Goal: Task Accomplishment & Management: Complete application form

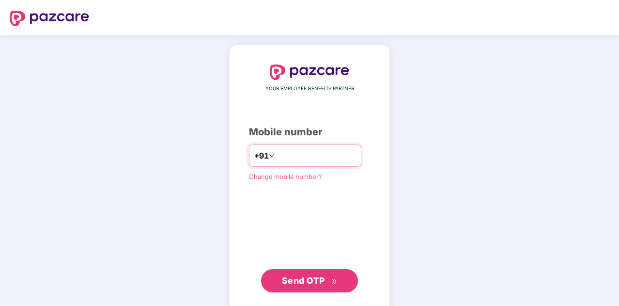
type input "**********"
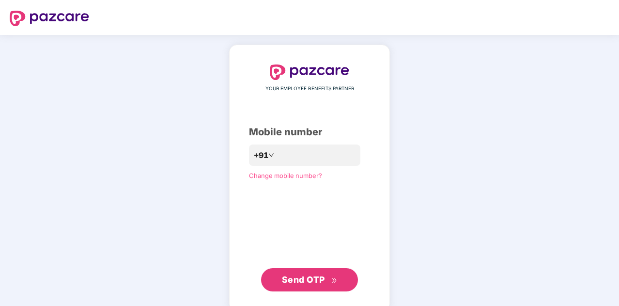
click at [299, 276] on span "Send OTP" at bounding box center [303, 279] width 43 height 10
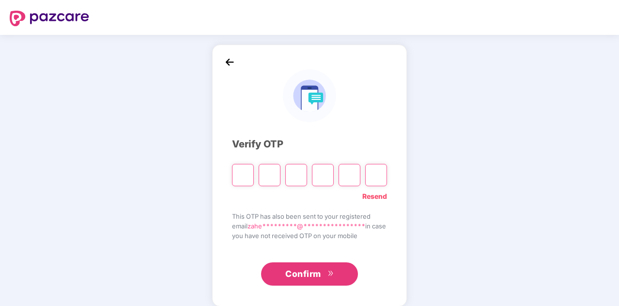
type input "*"
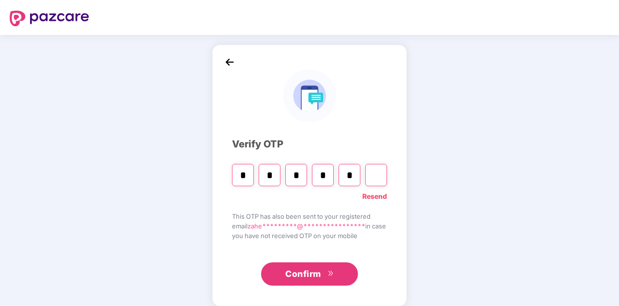
type input "*"
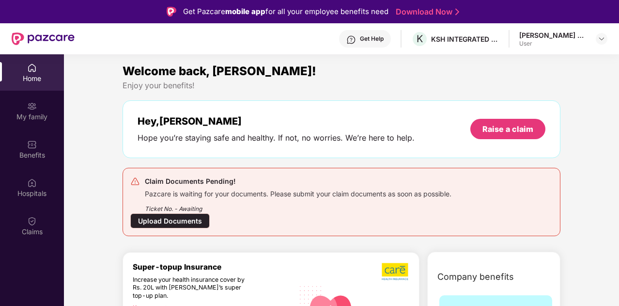
click at [22, 76] on div "Home" at bounding box center [32, 79] width 64 height 10
click at [178, 219] on div "Upload Documents" at bounding box center [169, 220] width 79 height 15
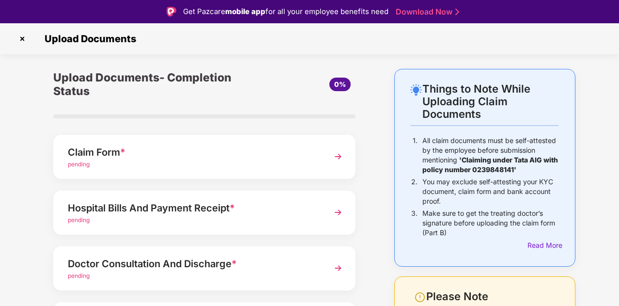
click at [21, 39] on img at bounding box center [23, 39] width 16 height 16
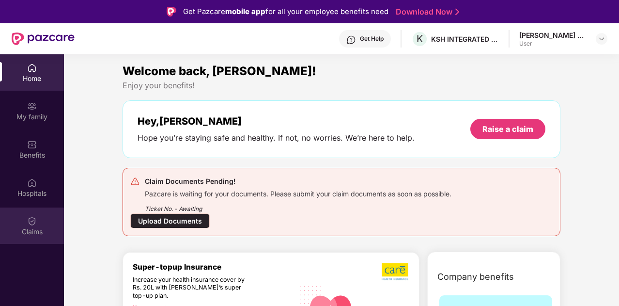
click at [32, 224] on img at bounding box center [32, 221] width 10 height 10
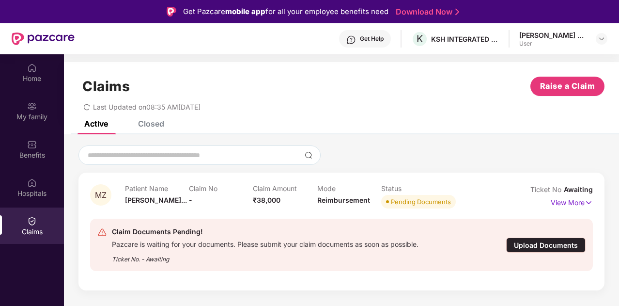
click at [539, 242] on div "Upload Documents" at bounding box center [545, 244] width 79 height 15
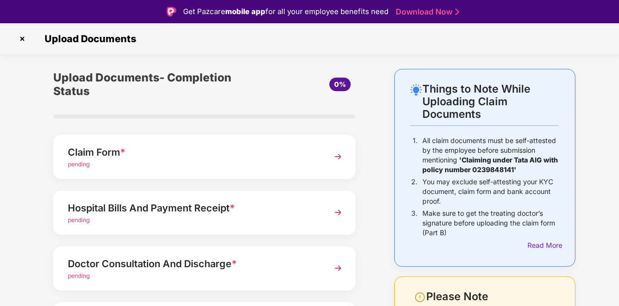
click at [78, 164] on span "pending" at bounding box center [79, 163] width 22 height 7
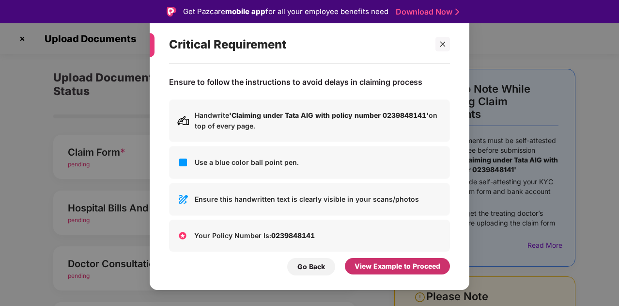
click at [381, 268] on div "View Example to Proceed" at bounding box center [398, 266] width 86 height 11
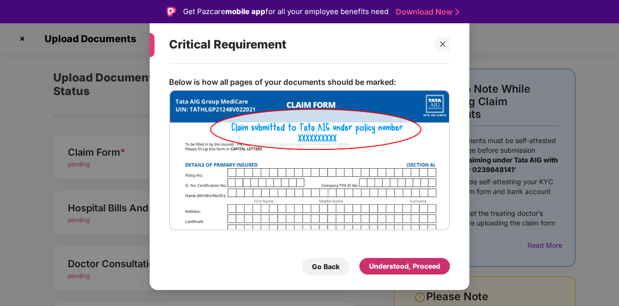
click at [381, 268] on div "Understood, Proceed" at bounding box center [404, 266] width 71 height 11
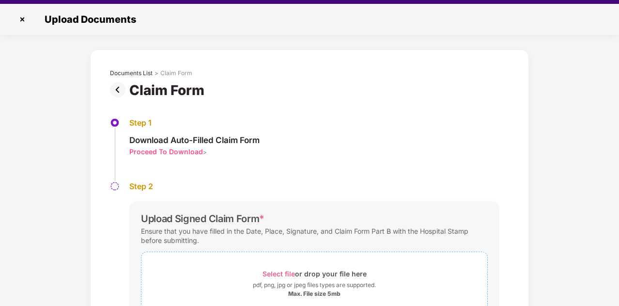
scroll to position [23, 0]
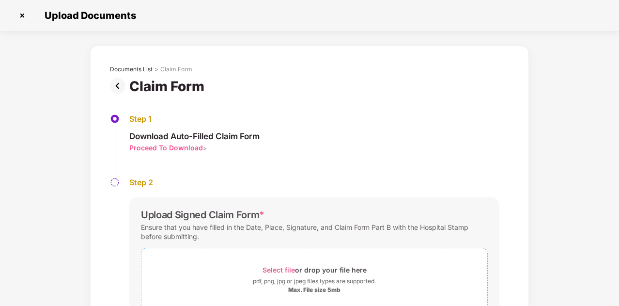
click at [277, 269] on span "Select file" at bounding box center [279, 270] width 32 height 8
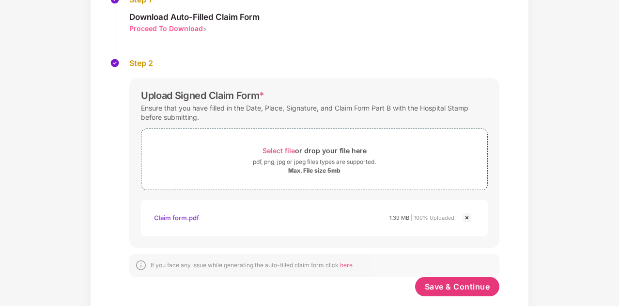
scroll to position [138, 0]
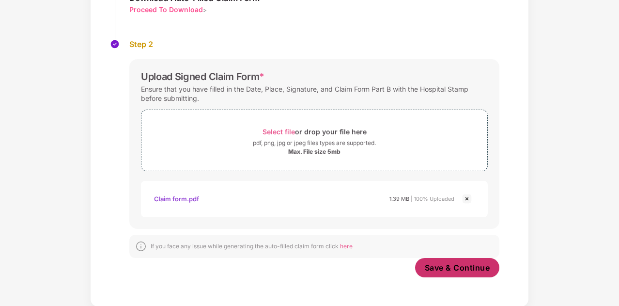
click at [432, 266] on span "Save & Continue" at bounding box center [457, 267] width 65 height 11
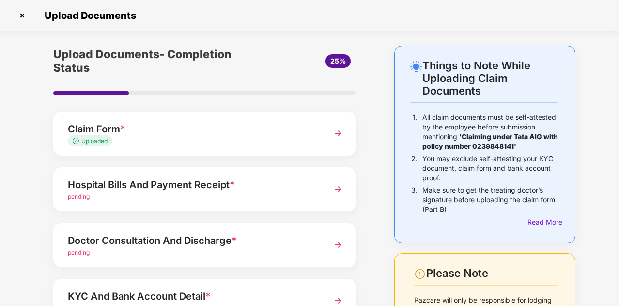
click at [94, 139] on span "Uploaded" at bounding box center [94, 140] width 26 height 7
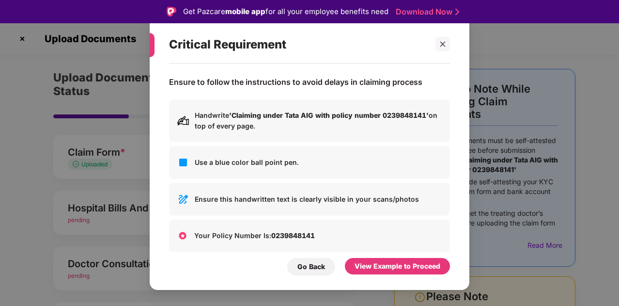
click at [245, 130] on p "Handwrite 'Claiming under Tata AIG with policy number 0239848141' on top of eve…" at bounding box center [318, 120] width 247 height 21
click at [443, 45] on icon "close" at bounding box center [442, 44] width 5 height 5
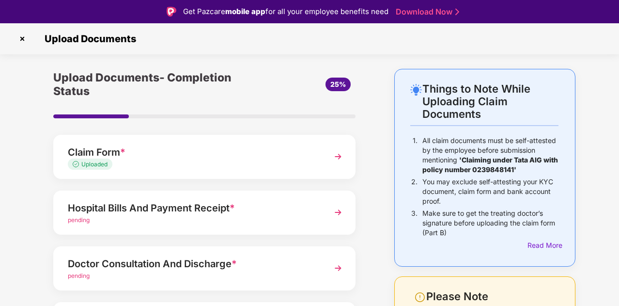
click at [339, 211] on img at bounding box center [337, 212] width 17 height 17
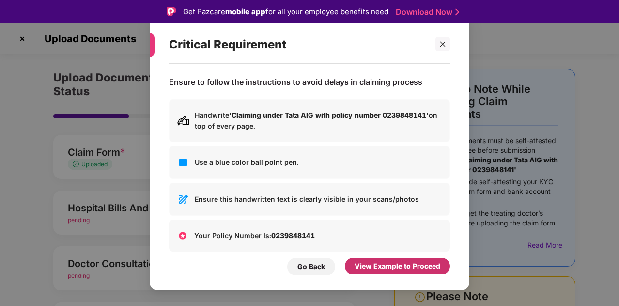
click at [383, 265] on div "View Example to Proceed" at bounding box center [398, 266] width 86 height 11
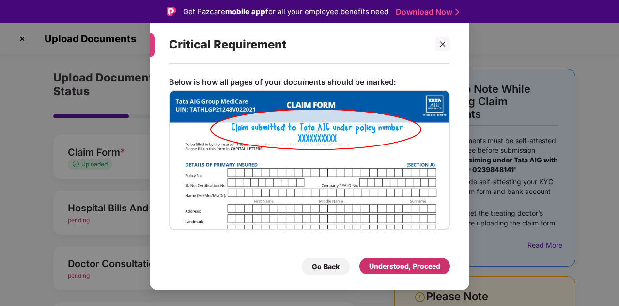
click at [389, 265] on div "Understood, Proceed" at bounding box center [404, 266] width 71 height 11
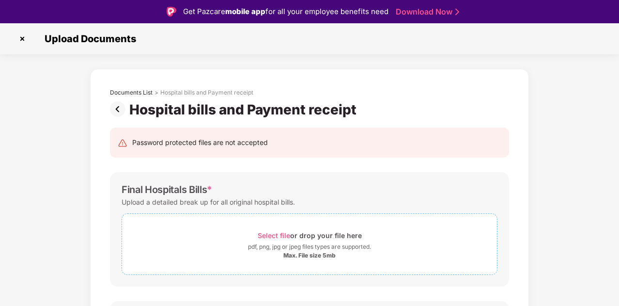
click at [267, 235] on span "Select file" at bounding box center [274, 235] width 32 height 8
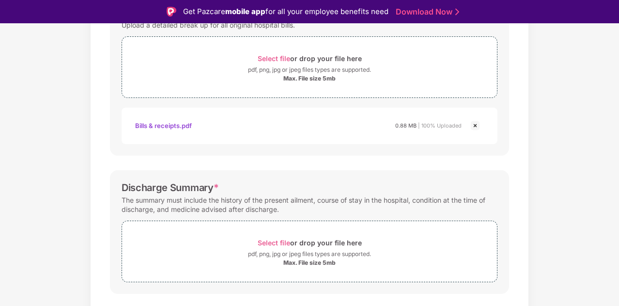
scroll to position [177, 0]
drag, startPoint x: 617, startPoint y: 148, endPoint x: 613, endPoint y: 121, distance: 27.5
click at [613, 121] on div "Documents List > Hospital bills and Payment receipt Hospital bills and Payment …" at bounding box center [309, 185] width 619 height 589
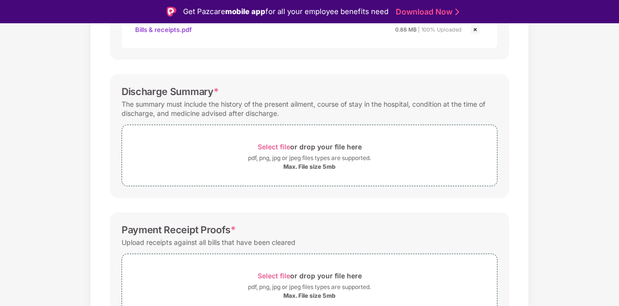
scroll to position [279, 0]
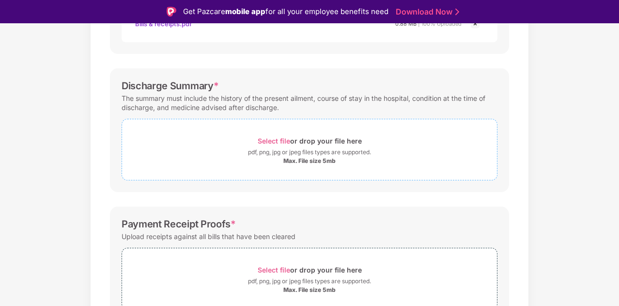
click at [265, 138] on span "Select file" at bounding box center [274, 141] width 32 height 8
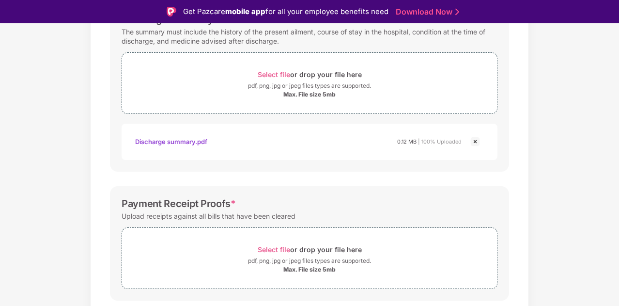
scroll to position [374, 0]
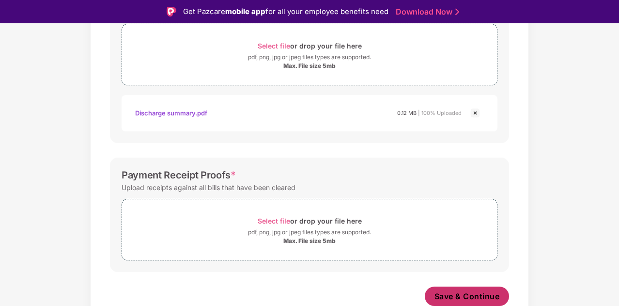
click at [457, 291] on span "Save & Continue" at bounding box center [467, 296] width 65 height 11
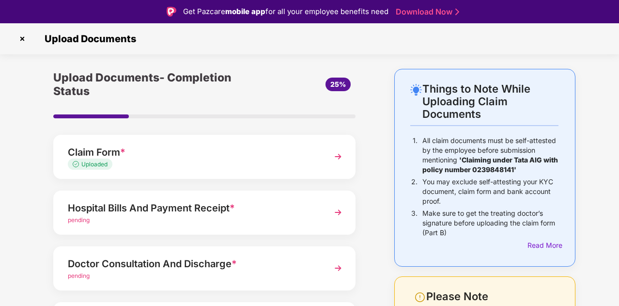
click at [594, 218] on div "Things to Note While Uploading Claim Documents 1. All claim documents must be s…" at bounding box center [309, 267] width 619 height 396
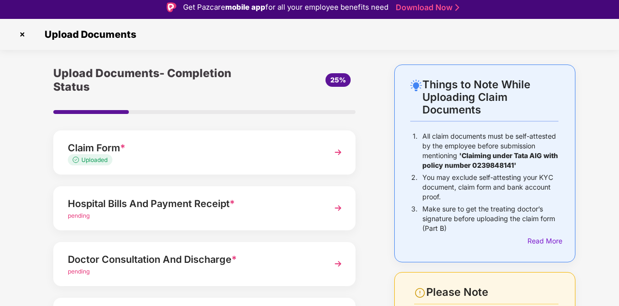
scroll to position [4, 0]
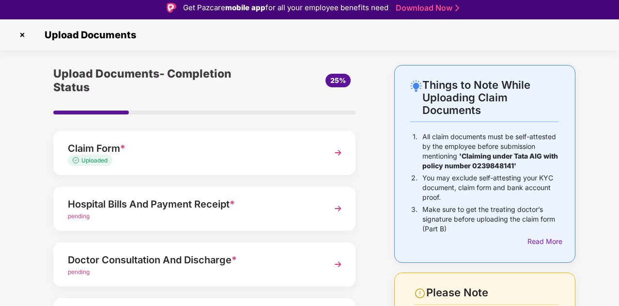
click at [338, 207] on img at bounding box center [337, 208] width 17 height 17
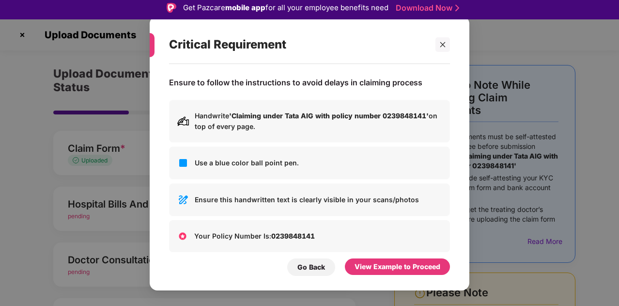
scroll to position [0, 0]
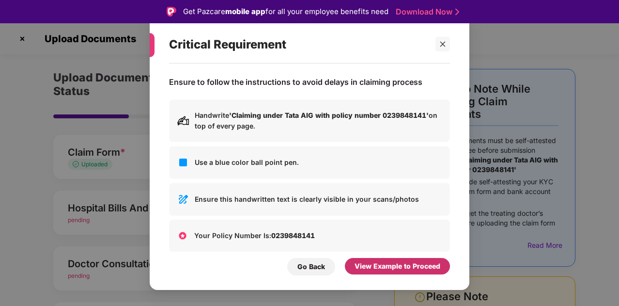
click at [368, 267] on div "View Example to Proceed" at bounding box center [398, 266] width 86 height 11
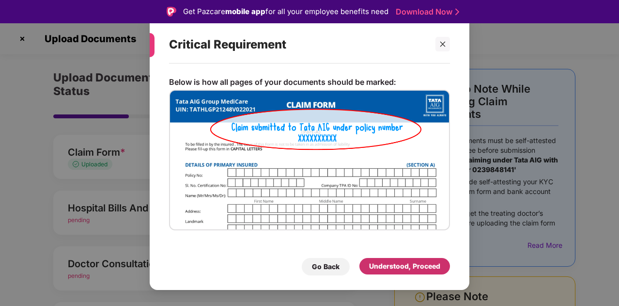
click at [380, 265] on div "Understood, Proceed" at bounding box center [404, 266] width 71 height 11
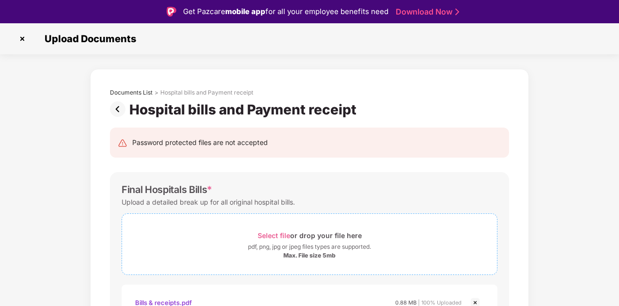
click at [275, 231] on span "Select file" at bounding box center [274, 235] width 32 height 8
drag, startPoint x: 617, startPoint y: 130, endPoint x: 620, endPoint y: 174, distance: 43.7
click at [619, 174] on html "Get Pazcare mobile app for all your employee benefits need Download Now Upload …" at bounding box center [309, 153] width 619 height 306
click at [435, 246] on div "pdf, png, jpg or jpeg files types are supported." at bounding box center [309, 247] width 375 height 10
drag, startPoint x: 617, startPoint y: 132, endPoint x: 619, endPoint y: 186, distance: 53.3
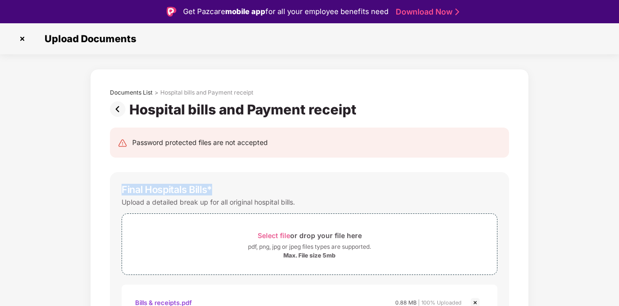
click at [619, 186] on html "Get Pazcare mobile app for all your employee benefits need Download Now Upload …" at bounding box center [309, 153] width 619 height 306
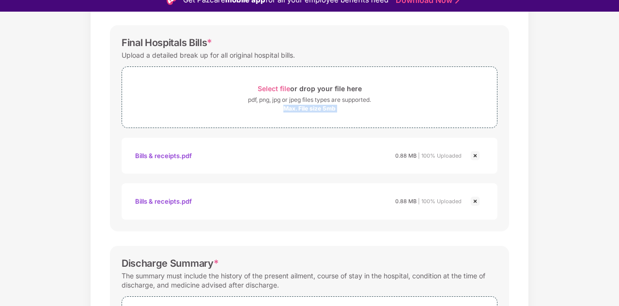
scroll to position [213, 0]
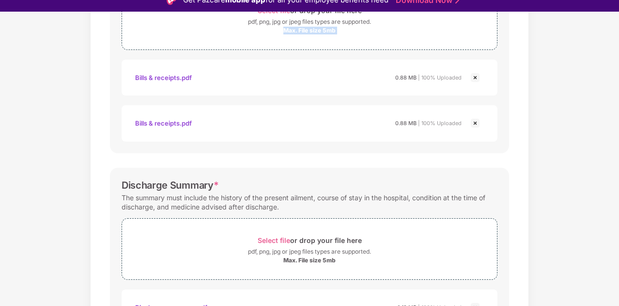
click at [477, 122] on img at bounding box center [476, 123] width 12 height 12
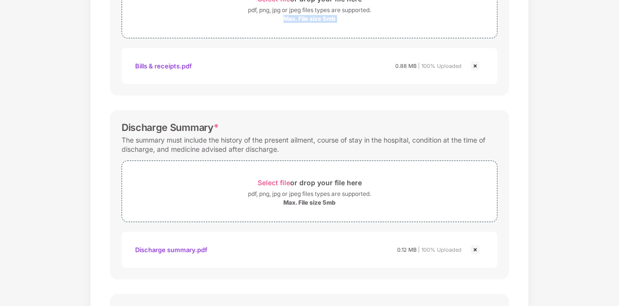
scroll to position [0, 0]
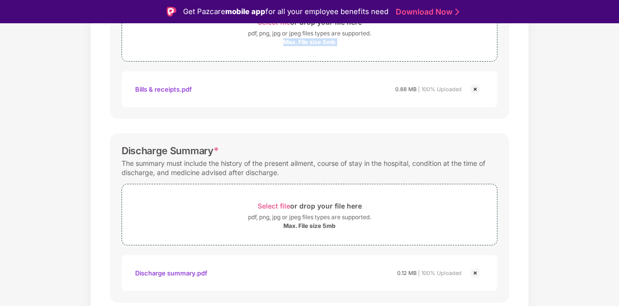
click at [85, 81] on div "Documents List > Hospital bills and Payment receipt Hospital bills and Payment …" at bounding box center [309, 173] width 619 height 634
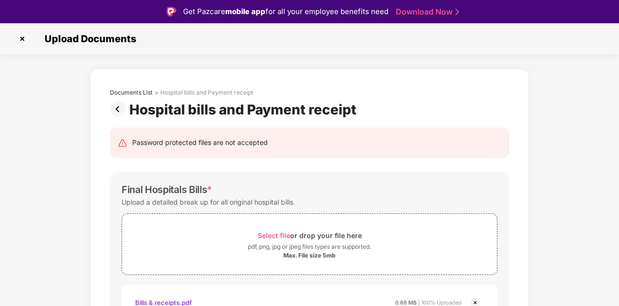
click at [117, 108] on img at bounding box center [119, 109] width 19 height 16
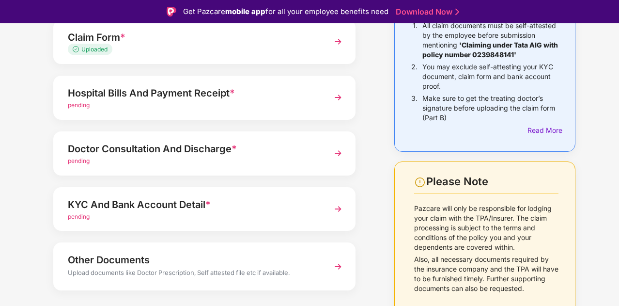
scroll to position [116, 0]
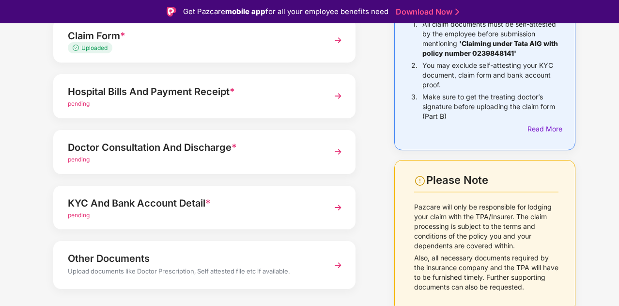
click at [339, 154] on img at bounding box center [337, 151] width 17 height 17
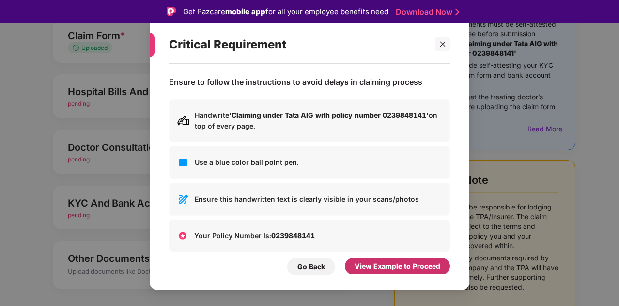
click at [377, 271] on div "View Example to Proceed" at bounding box center [398, 266] width 86 height 11
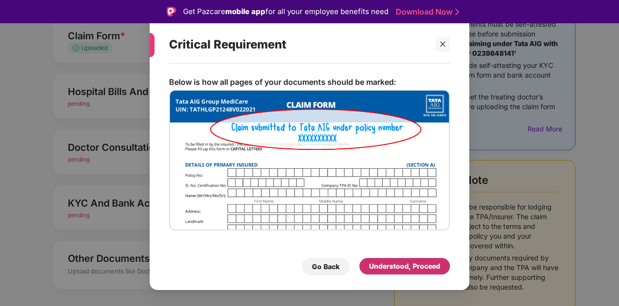
click at [389, 268] on div "Understood, Proceed" at bounding box center [404, 266] width 71 height 11
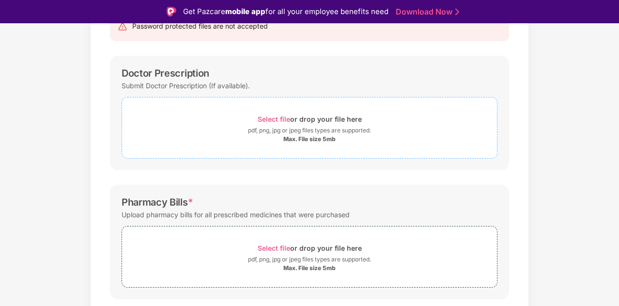
click at [277, 118] on span "Select file" at bounding box center [274, 119] width 32 height 8
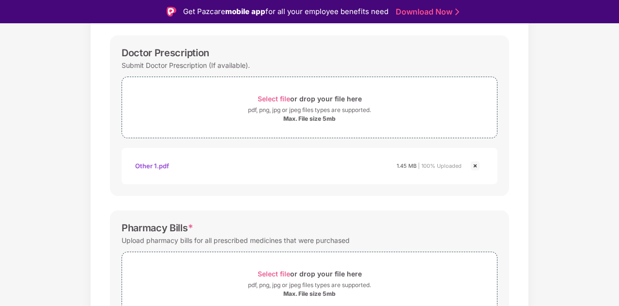
scroll to position [114, 0]
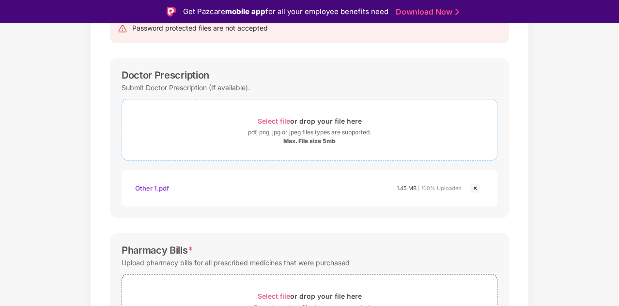
click at [273, 119] on span "Select file" at bounding box center [274, 121] width 32 height 8
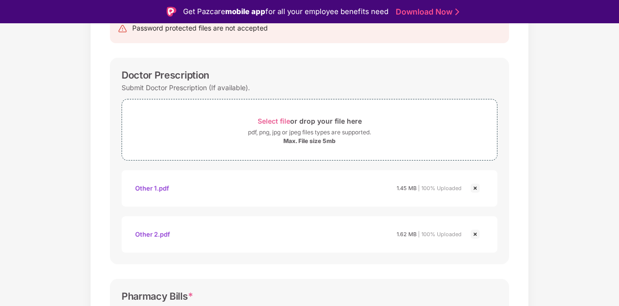
scroll to position [23, 0]
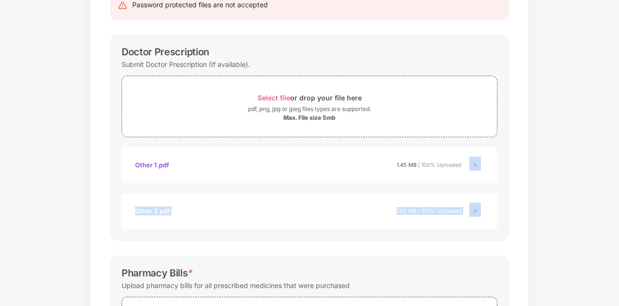
drag, startPoint x: 618, startPoint y: 167, endPoint x: 620, endPoint y: 233, distance: 65.4
click at [619, 233] on html "Get Pazcare mobile app for all your employee benefits need Download Now Upload …" at bounding box center [309, 130] width 619 height 306
click at [598, 233] on div "Documents List > Doctor consultation and discharge summary Doctor consultation …" at bounding box center [309, 248] width 619 height 635
click at [615, 276] on div "Documents List > Doctor consultation and discharge summary Doctor consultation …" at bounding box center [309, 248] width 619 height 635
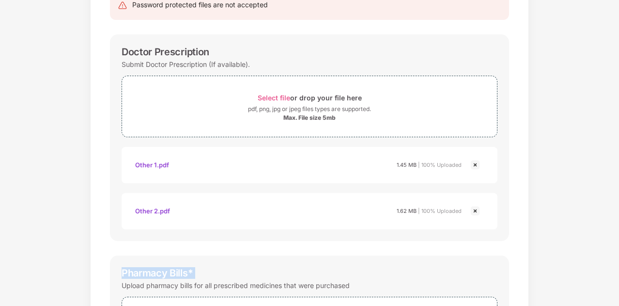
click at [615, 276] on div "Documents List > Doctor consultation and discharge summary Doctor consultation …" at bounding box center [309, 248] width 619 height 635
drag, startPoint x: 617, startPoint y: 180, endPoint x: 620, endPoint y: 244, distance: 64.0
click at [619, 244] on html "Get Pazcare mobile app for all your employee benefits need Download Now Upload …" at bounding box center [309, 130] width 619 height 306
click at [557, 241] on div "Documents List > Doctor consultation and discharge summary Doctor consultation …" at bounding box center [309, 248] width 619 height 635
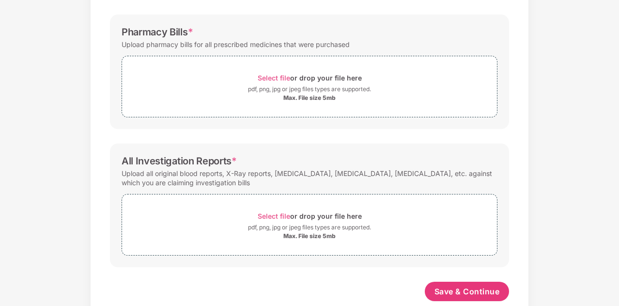
scroll to position [354, 0]
click at [271, 213] on span "Select file" at bounding box center [274, 217] width 32 height 8
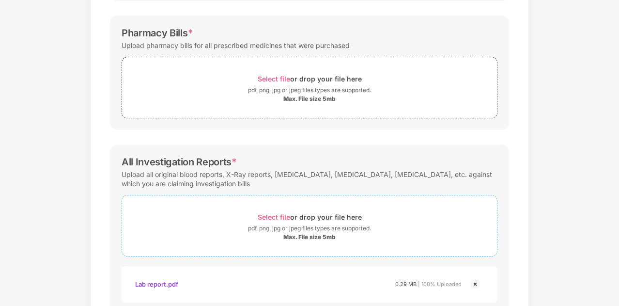
click at [268, 215] on span "Select file" at bounding box center [274, 217] width 32 height 8
click at [617, 273] on div "Documents List > Doctor consultation and discharge summary Doctor consultation …" at bounding box center [309, 54] width 619 height 727
click at [575, 248] on div "Documents List > Doctor consultation and discharge summary Doctor consultation …" at bounding box center [309, 54] width 619 height 727
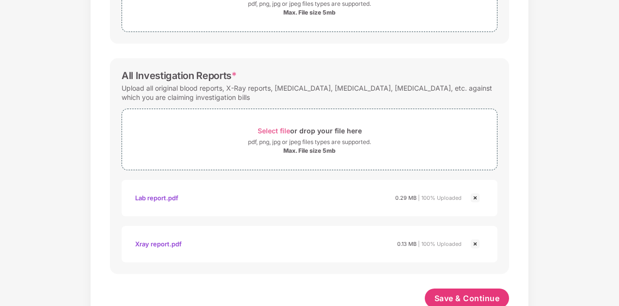
scroll to position [466, 0]
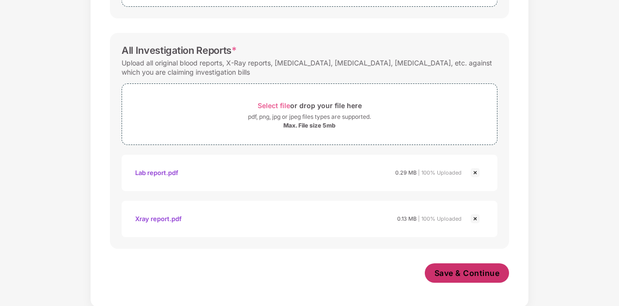
click at [449, 267] on span "Save & Continue" at bounding box center [467, 272] width 65 height 11
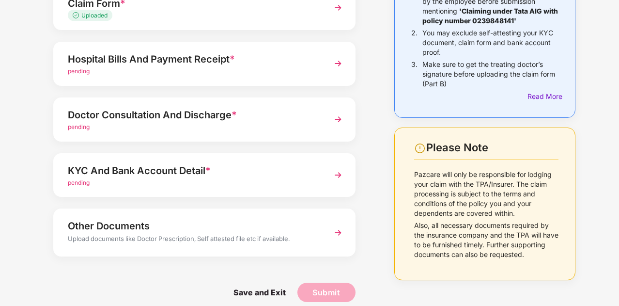
scroll to position [136, 0]
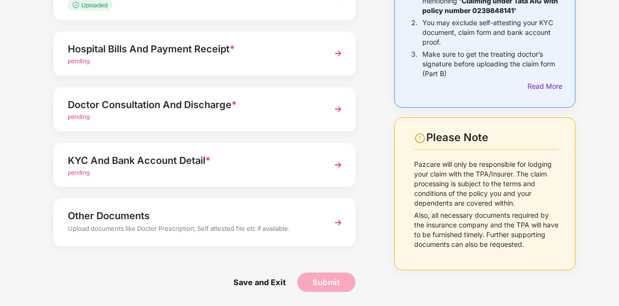
click at [136, 240] on div "Other Documents Upload documents like Doctor Prescription, Self attested file e…" at bounding box center [204, 221] width 302 height 47
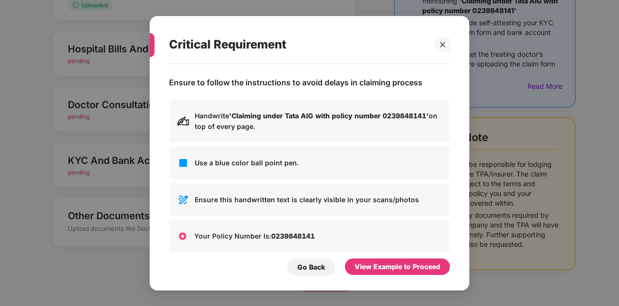
scroll to position [0, 0]
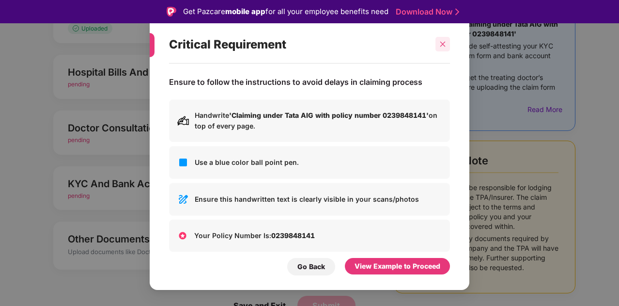
click at [441, 41] on icon "close" at bounding box center [442, 44] width 7 height 7
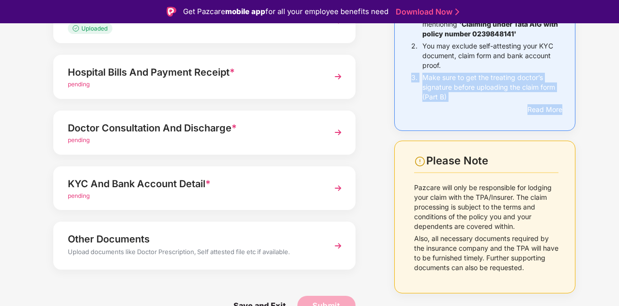
drag, startPoint x: 618, startPoint y: 127, endPoint x: 613, endPoint y: 68, distance: 59.3
click at [613, 68] on div "Things to Note While Uploading Claim Documents 1. All claim documents must be s…" at bounding box center [309, 131] width 619 height 396
click at [341, 78] on img at bounding box center [337, 76] width 17 height 17
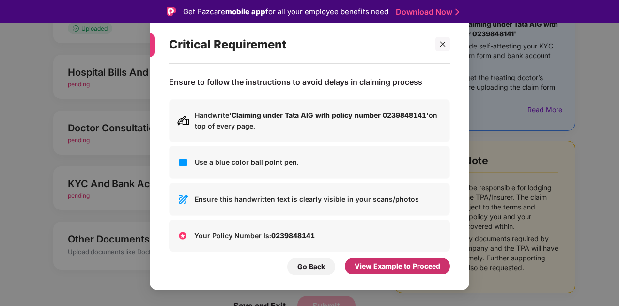
click at [363, 267] on div "View Example to Proceed" at bounding box center [398, 266] width 86 height 11
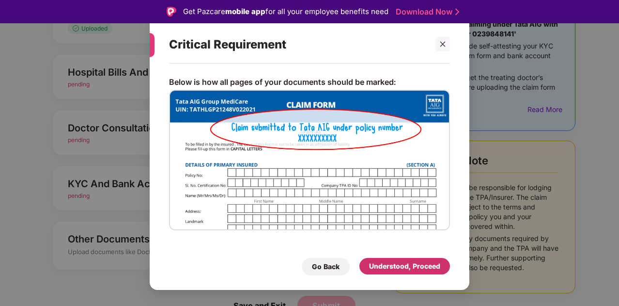
click at [375, 267] on div "Understood, Proceed" at bounding box center [404, 266] width 71 height 11
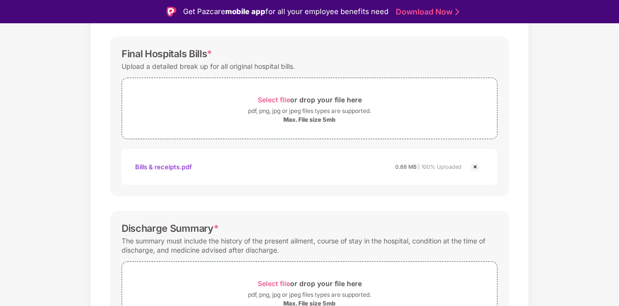
click at [583, 258] on div "Documents List > Hospital bills and Payment receipt Hospital bills and Payment …" at bounding box center [309, 250] width 619 height 634
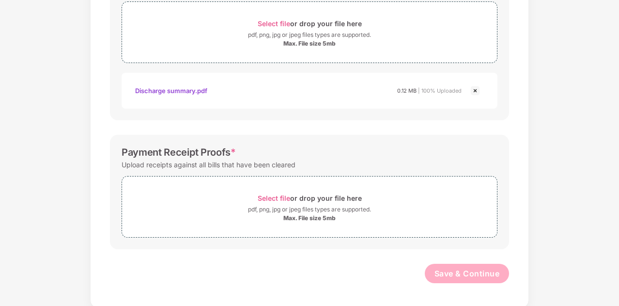
scroll to position [373, 0]
click at [278, 198] on span "Select file" at bounding box center [274, 197] width 32 height 8
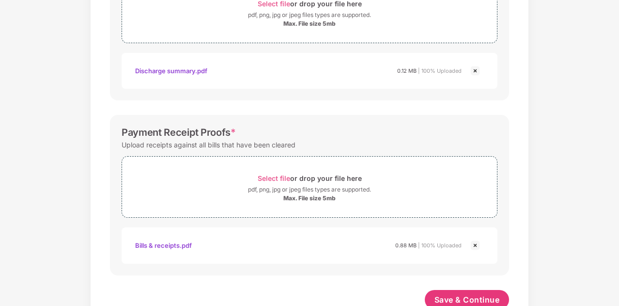
scroll to position [419, 0]
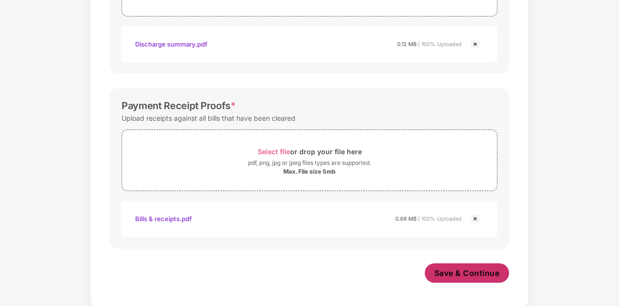
click at [467, 277] on span "Save & Continue" at bounding box center [467, 272] width 65 height 11
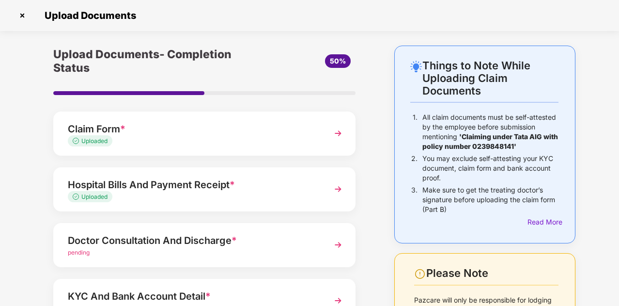
click at [340, 242] on img at bounding box center [337, 244] width 17 height 17
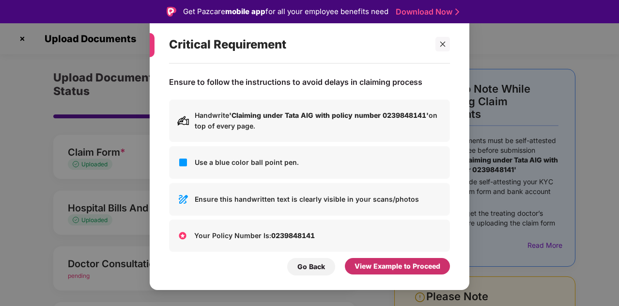
click at [364, 266] on div "View Example to Proceed" at bounding box center [398, 266] width 86 height 11
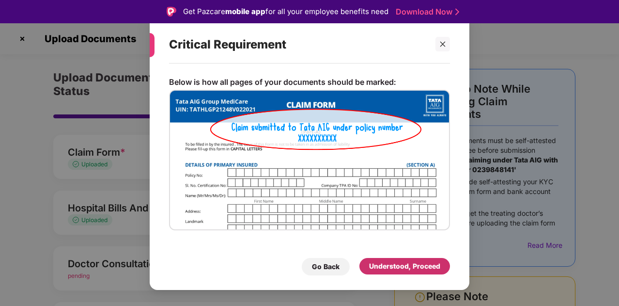
click at [375, 266] on div "Understood, Proceed" at bounding box center [404, 266] width 71 height 11
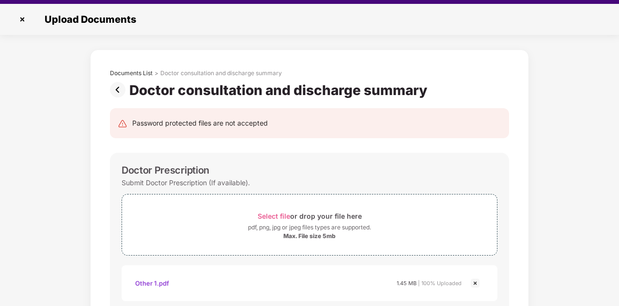
scroll to position [23, 0]
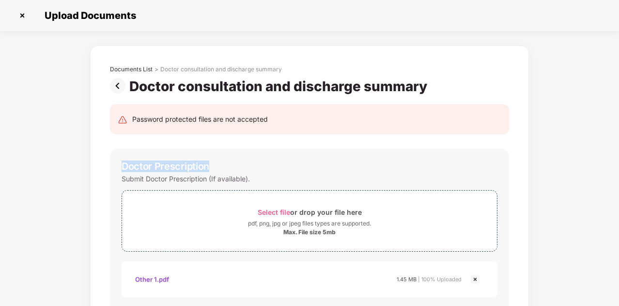
drag, startPoint x: 618, startPoint y: 94, endPoint x: 620, endPoint y: 140, distance: 45.6
click at [619, 140] on html "Get Pazcare mobile app for all your employee benefits need Download Now Upload …" at bounding box center [309, 130] width 619 height 306
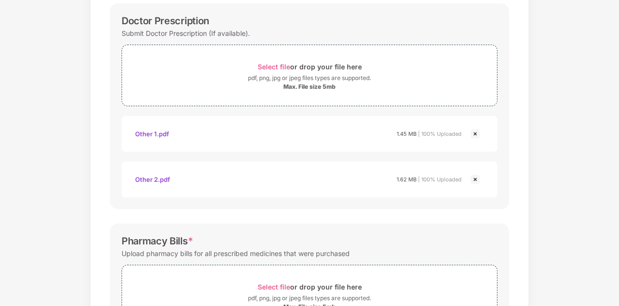
scroll to position [58, 0]
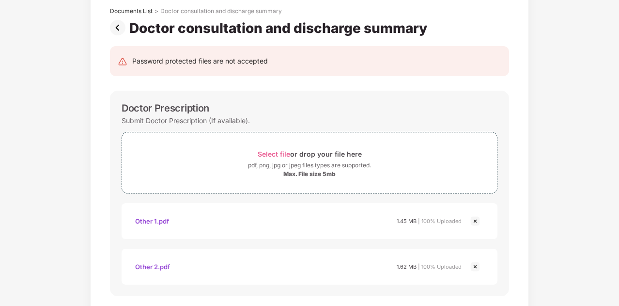
click at [474, 267] on img at bounding box center [476, 267] width 12 height 12
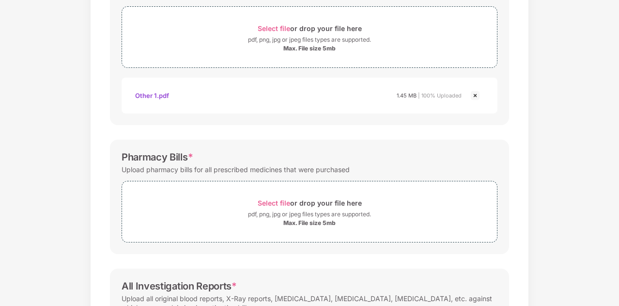
scroll to position [186, 0]
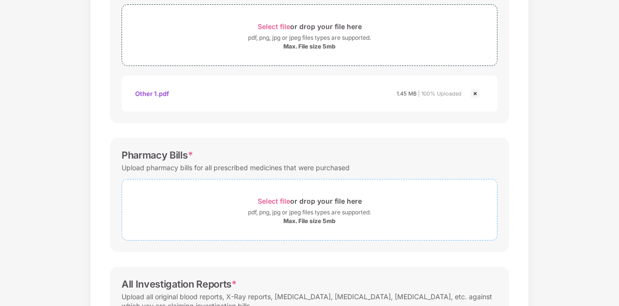
click at [271, 197] on span "Select file" at bounding box center [274, 201] width 32 height 8
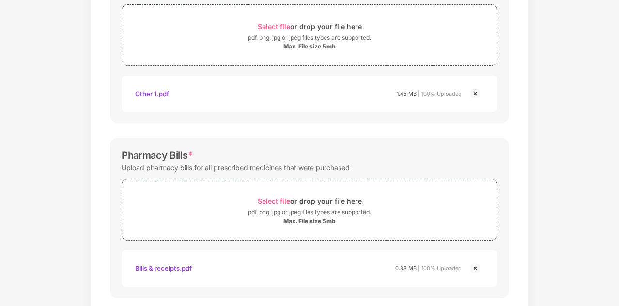
click at [601, 172] on div "Documents List > Doctor consultation and discharge summary Doctor consultation …" at bounding box center [309, 223] width 619 height 726
click at [275, 25] on span "Select file" at bounding box center [274, 26] width 32 height 8
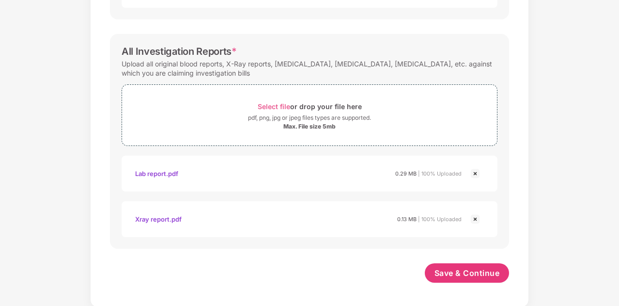
scroll to position [0, 0]
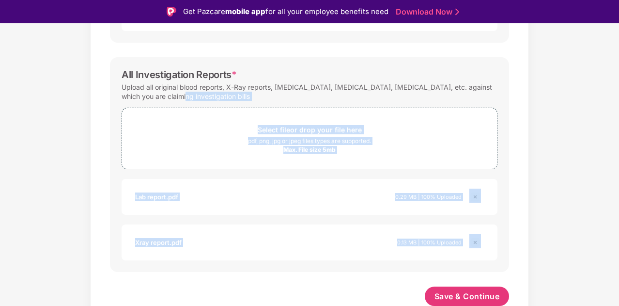
drag, startPoint x: 617, startPoint y: 230, endPoint x: 605, endPoint y: 94, distance: 135.7
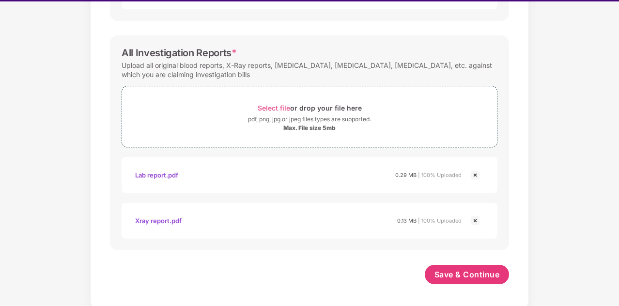
scroll to position [23, 0]
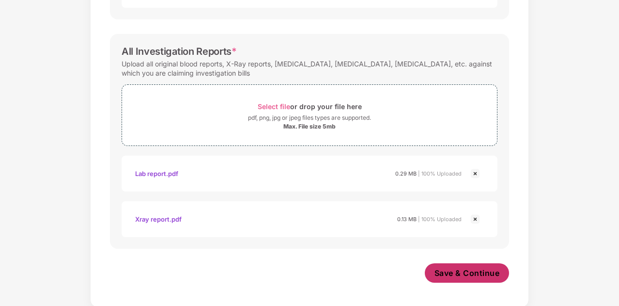
click at [451, 271] on span "Save & Continue" at bounding box center [467, 272] width 65 height 11
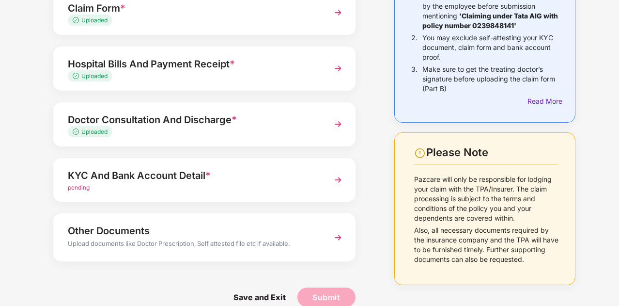
scroll to position [136, 0]
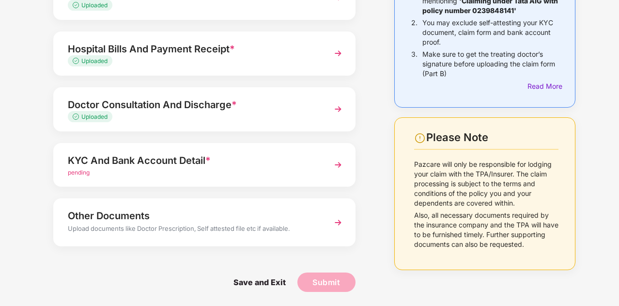
click at [336, 163] on img at bounding box center [337, 164] width 17 height 17
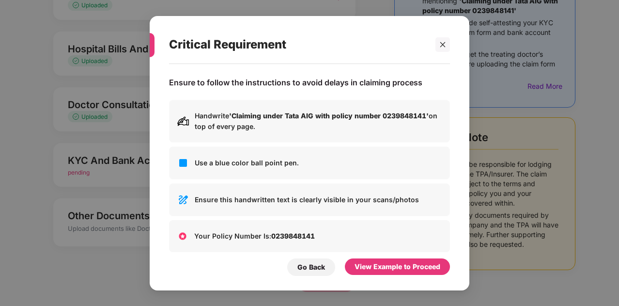
scroll to position [0, 0]
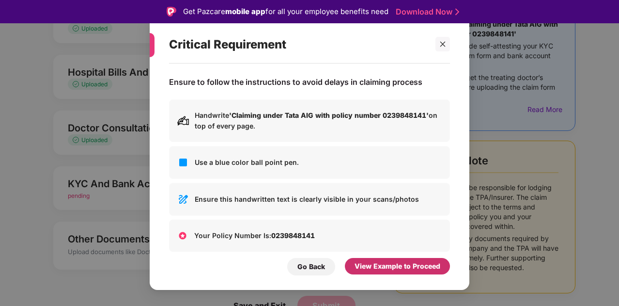
click at [370, 267] on div "View Example to Proceed" at bounding box center [398, 266] width 86 height 11
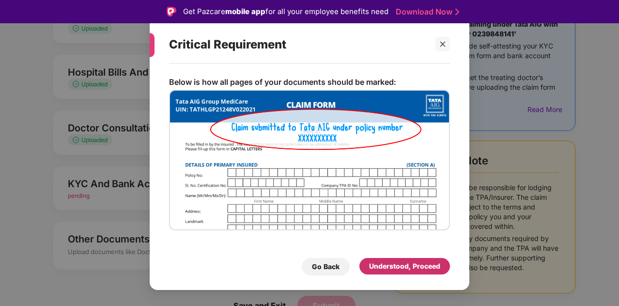
click at [376, 267] on div "Understood, Proceed" at bounding box center [404, 266] width 71 height 11
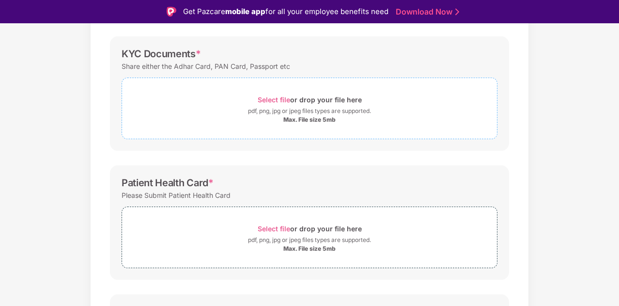
click at [273, 97] on span "Select file" at bounding box center [274, 99] width 32 height 8
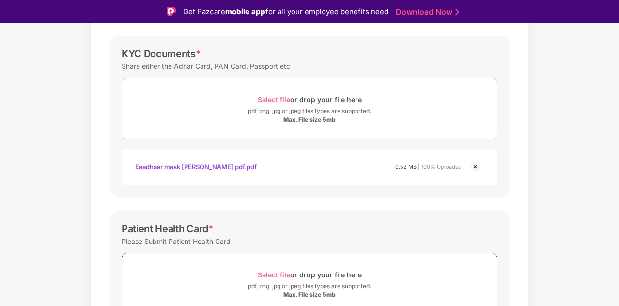
click at [274, 98] on span "Select file" at bounding box center [274, 99] width 32 height 8
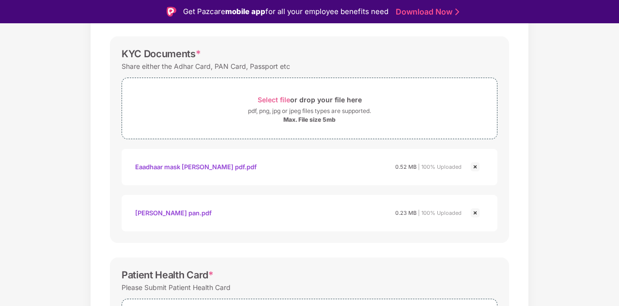
scroll to position [23, 0]
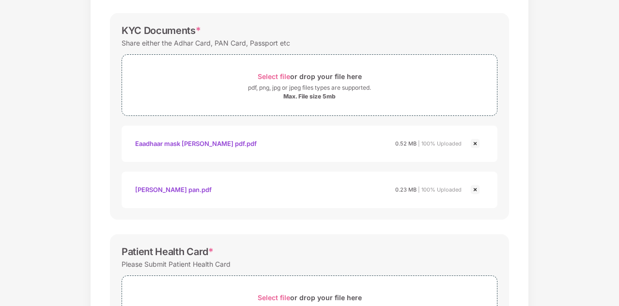
click at [367, 246] on div "Patient Health Card *" at bounding box center [310, 252] width 376 height 12
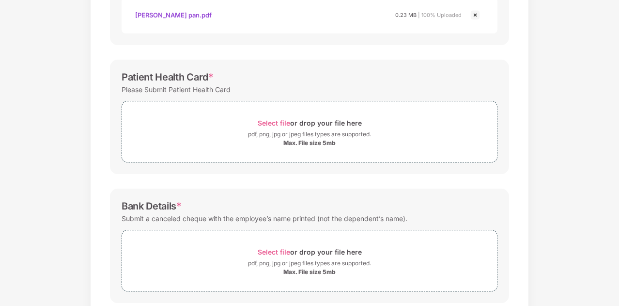
scroll to position [329, 0]
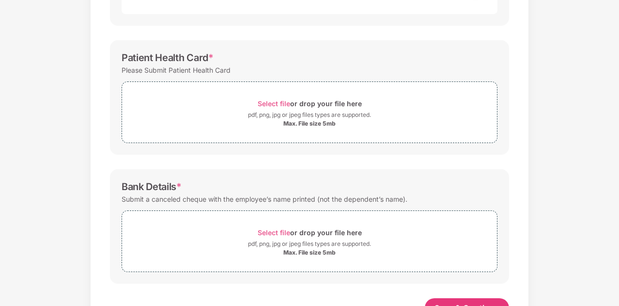
click at [583, 229] on div "Documents List > KYC and Bank Account Detail KYC and Bank Account Detail Passwo…" at bounding box center [309, 29] width 619 height 626
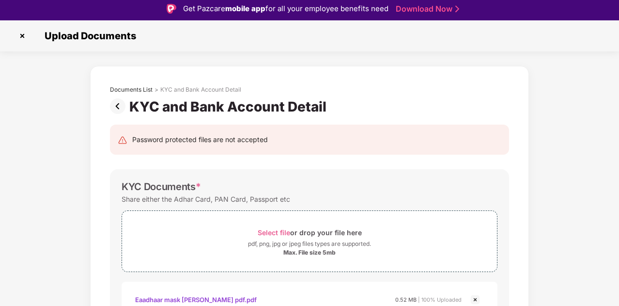
scroll to position [0, 0]
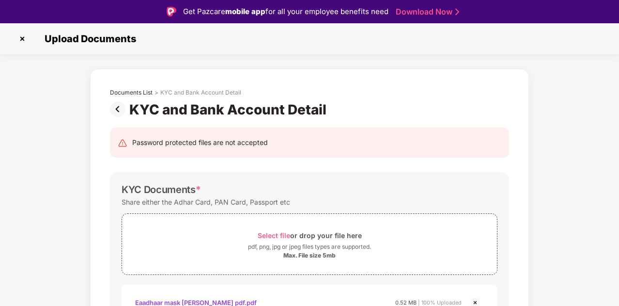
click at [118, 108] on img at bounding box center [119, 109] width 19 height 16
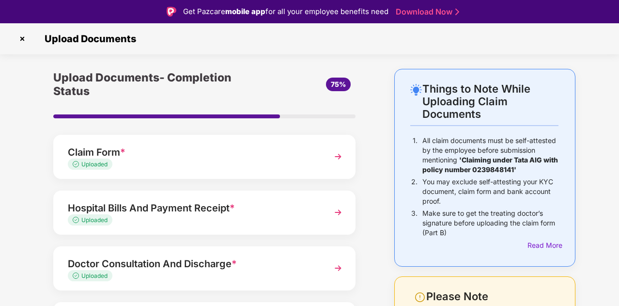
click at [618, 263] on div "Things to Note While Uploading Claim Documents 1. All claim documents must be s…" at bounding box center [309, 267] width 619 height 396
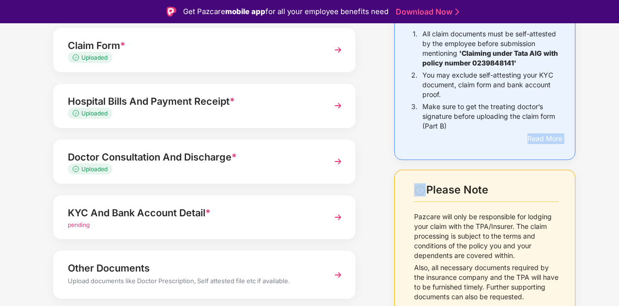
scroll to position [109, 0]
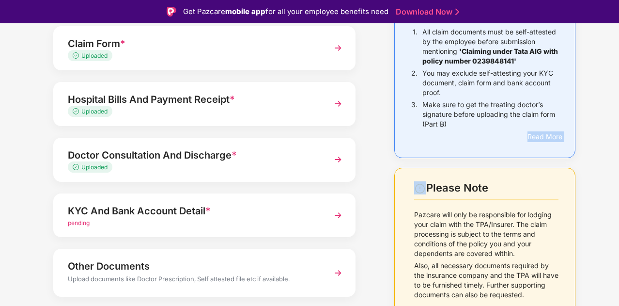
click at [339, 216] on img at bounding box center [337, 214] width 17 height 17
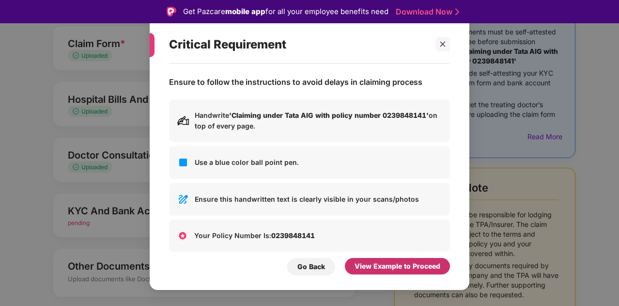
click at [393, 263] on div "View Example to Proceed" at bounding box center [398, 266] width 86 height 11
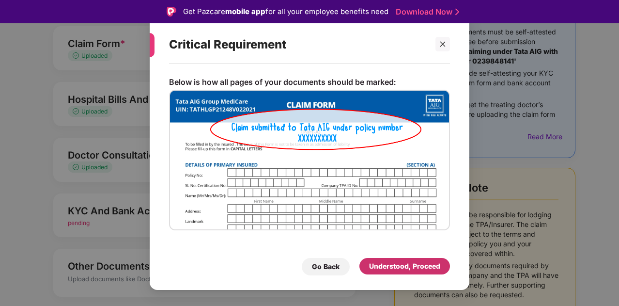
click at [393, 263] on div "Understood, Proceed" at bounding box center [404, 266] width 71 height 11
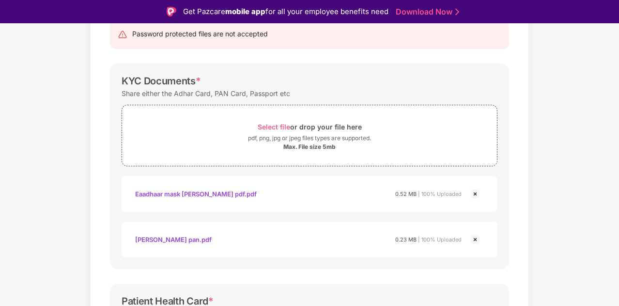
click at [244, 235] on div "[PERSON_NAME] pan.pdf 0.23 MB | 100% Uploaded" at bounding box center [298, 239] width 327 height 16
click at [265, 124] on span "Select file" at bounding box center [274, 127] width 32 height 8
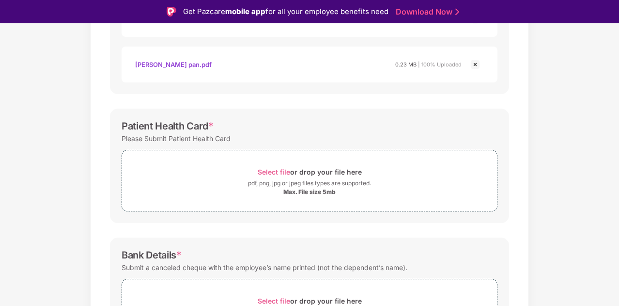
scroll to position [363, 0]
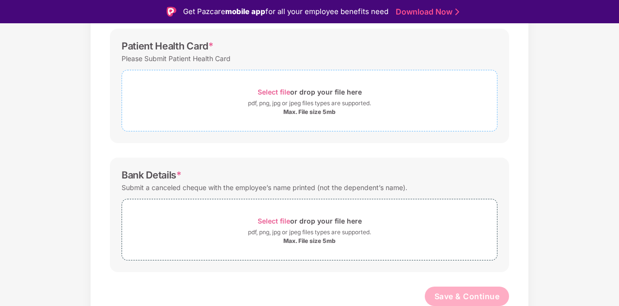
click at [282, 93] on span "Select file" at bounding box center [274, 92] width 32 height 8
drag, startPoint x: 615, startPoint y: 208, endPoint x: 594, endPoint y: 57, distance: 152.6
click at [594, 57] on div "Documents List > KYC and Bank Account Detail KYC and Bank Account Detail Passwo…" at bounding box center [309, 17] width 619 height 625
click at [550, 66] on div "Documents List > KYC and Bank Account Detail KYC and Bank Account Detail Passwo…" at bounding box center [309, 17] width 619 height 625
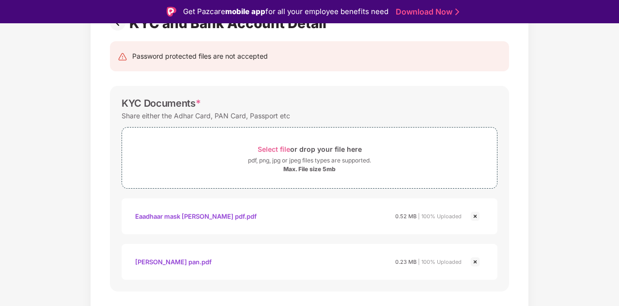
scroll to position [0, 0]
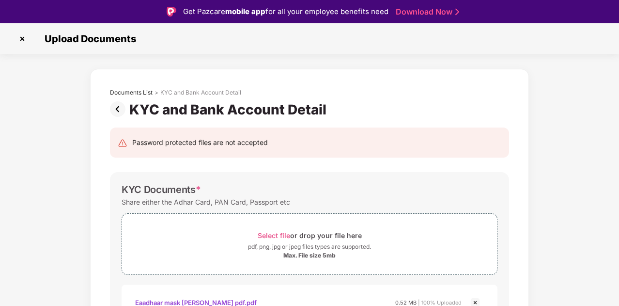
click at [117, 108] on img at bounding box center [119, 109] width 19 height 16
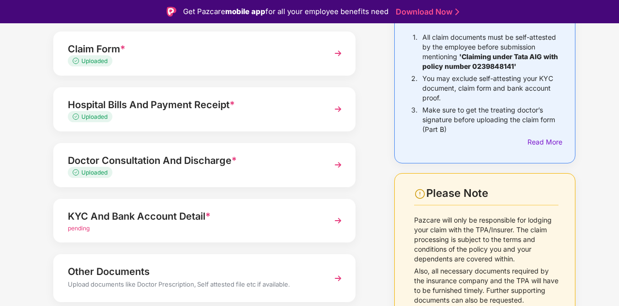
scroll to position [136, 0]
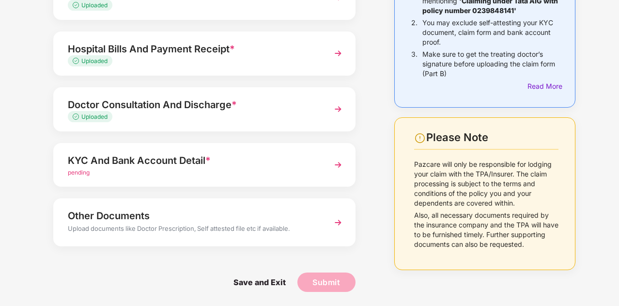
click at [338, 164] on img at bounding box center [337, 164] width 17 height 17
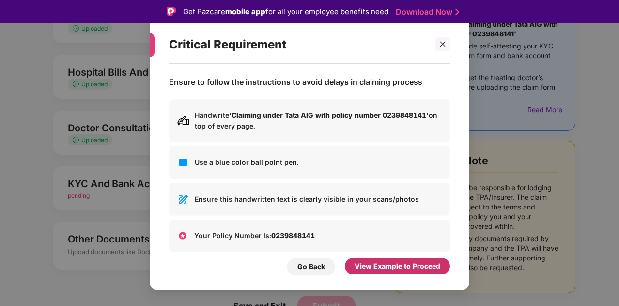
click at [387, 264] on div "View Example to Proceed" at bounding box center [398, 266] width 86 height 11
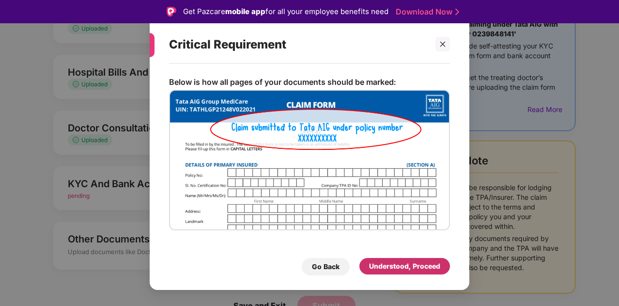
click at [387, 264] on div "Understood, Proceed" at bounding box center [404, 266] width 71 height 11
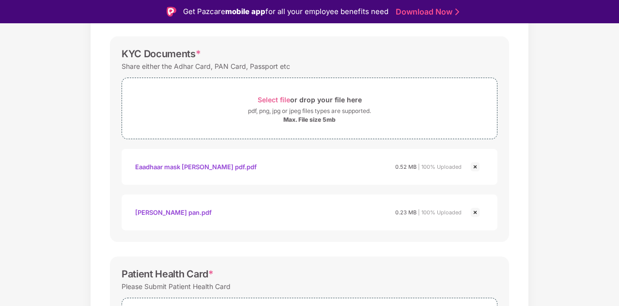
click at [475, 164] on img at bounding box center [476, 167] width 12 height 12
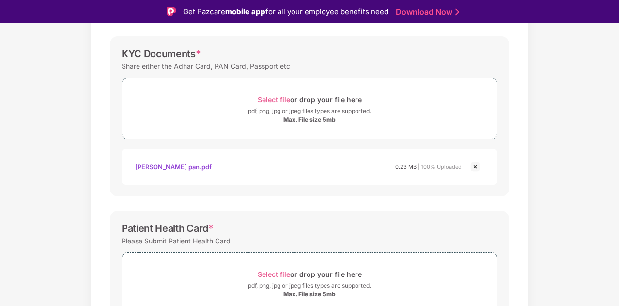
click at [474, 167] on img at bounding box center [476, 167] width 12 height 12
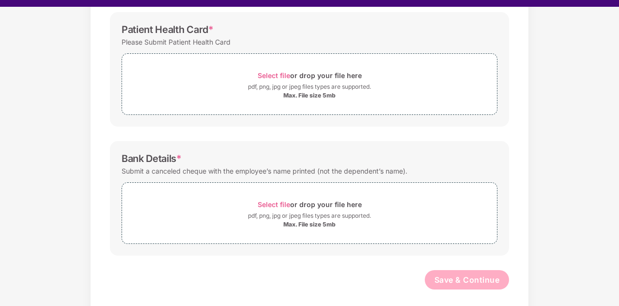
scroll to position [23, 0]
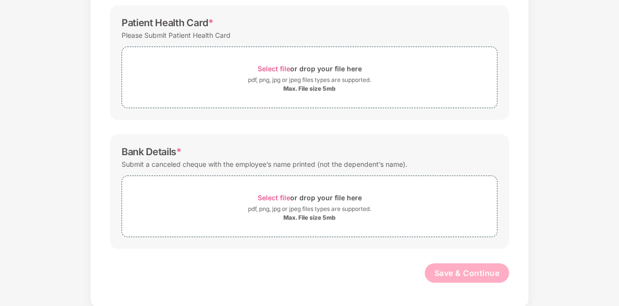
click at [25, 117] on div "Documents List > KYC and Bank Account Detail KYC and Bank Account Detail Passwo…" at bounding box center [309, 40] width 619 height 534
click at [266, 197] on span "Select file" at bounding box center [274, 197] width 32 height 8
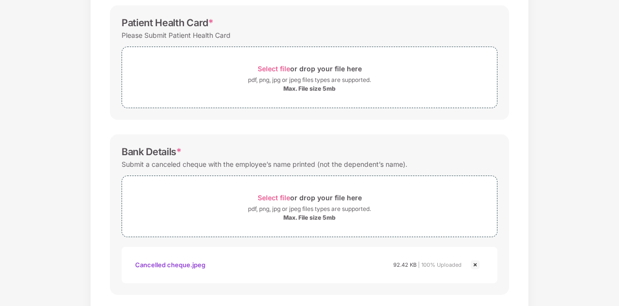
click at [169, 262] on div "Cancelled cheque.jpeg" at bounding box center [170, 264] width 70 height 16
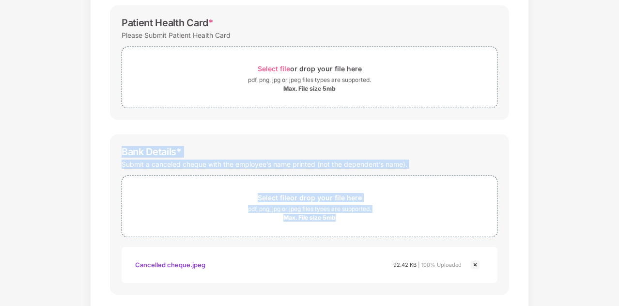
drag, startPoint x: 617, startPoint y: 199, endPoint x: 614, endPoint y: 64, distance: 135.2
click at [614, 64] on div "Documents List > KYC and Bank Account Detail KYC and Bank Account Detail Passwo…" at bounding box center [309, 63] width 619 height 580
click at [461, 167] on div "Submit a canceled cheque with the employee’s name printed (not the dependent’s …" at bounding box center [310, 163] width 376 height 13
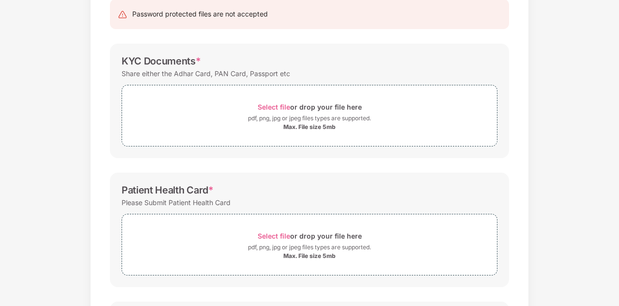
scroll to position [86, 0]
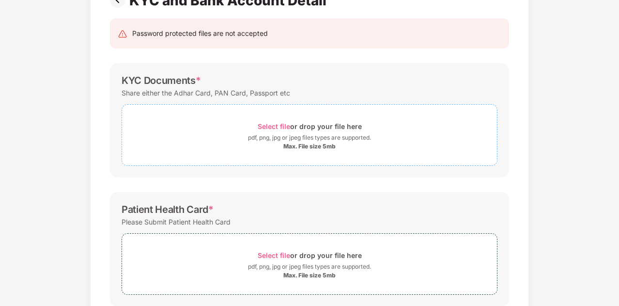
click at [268, 125] on span "Select file" at bounding box center [274, 126] width 32 height 8
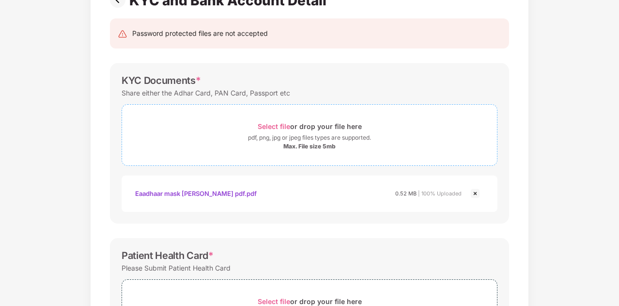
click at [272, 125] on span "Select file" at bounding box center [274, 126] width 32 height 8
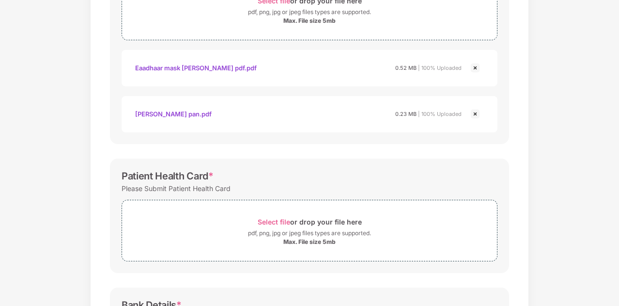
scroll to position [280, 0]
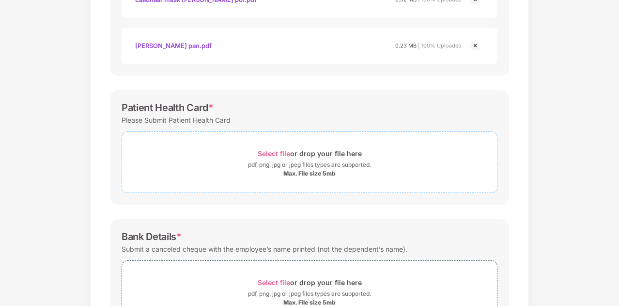
click at [278, 151] on span "Select file" at bounding box center [274, 153] width 32 height 8
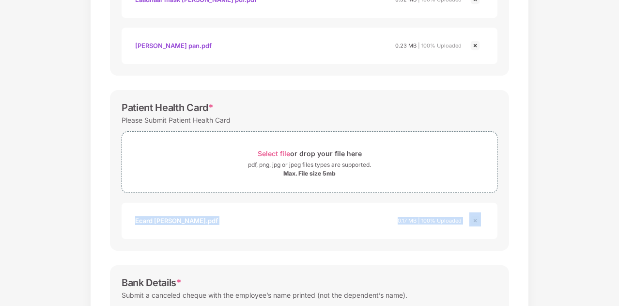
drag, startPoint x: 618, startPoint y: 164, endPoint x: 620, endPoint y: 238, distance: 74.2
click at [619, 238] on html "Get Pazcare mobile app for all your employee benefits need Download Now Upload …" at bounding box center [309, 130] width 619 height 306
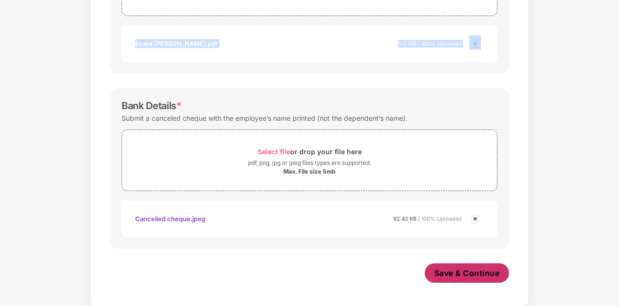
click at [457, 274] on span "Save & Continue" at bounding box center [467, 272] width 65 height 11
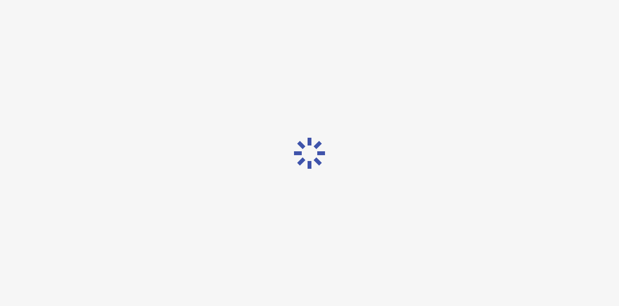
scroll to position [0, 0]
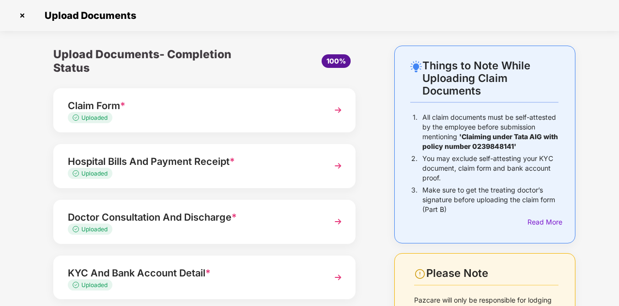
click at [615, 280] on div "Things to Note While Uploading Claim Documents 1. All claim documents must be s…" at bounding box center [309, 232] width 619 height 373
click at [617, 277] on div "Things to Note While Uploading Claim Documents 1. All claim documents must be s…" at bounding box center [309, 232] width 619 height 373
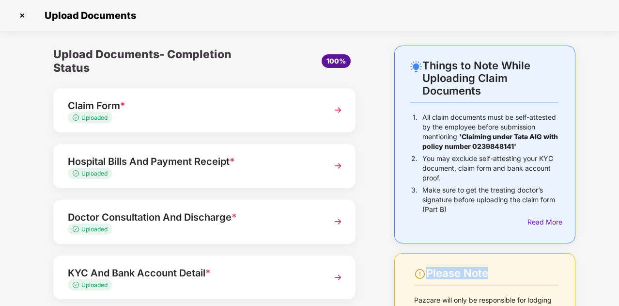
click at [617, 277] on div "Things to Note While Uploading Claim Documents 1. All claim documents must be s…" at bounding box center [309, 232] width 619 height 373
click at [14, 151] on div "Things to Note While Uploading Claim Documents 1. All claim documents must be s…" at bounding box center [309, 232] width 619 height 373
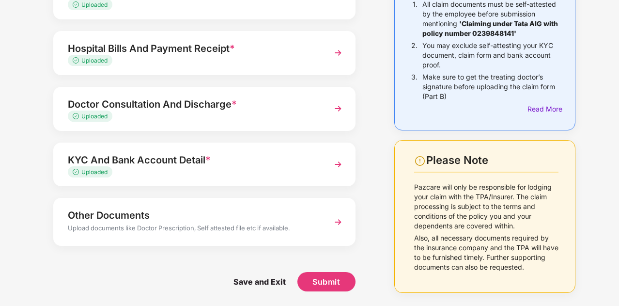
scroll to position [117, 0]
click at [339, 156] on img at bounding box center [337, 164] width 17 height 17
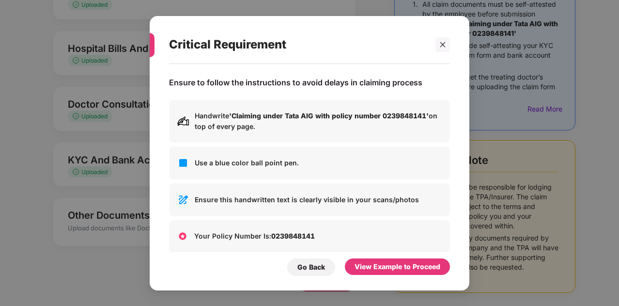
scroll to position [0, 0]
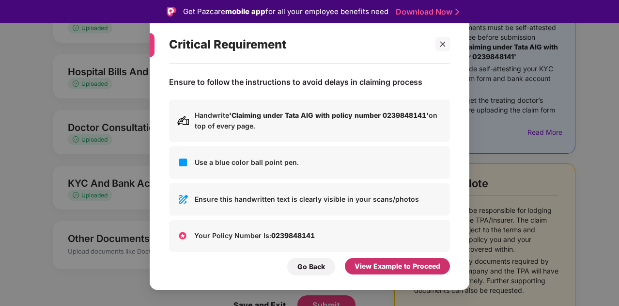
click at [405, 271] on div "View Example to Proceed" at bounding box center [398, 266] width 86 height 11
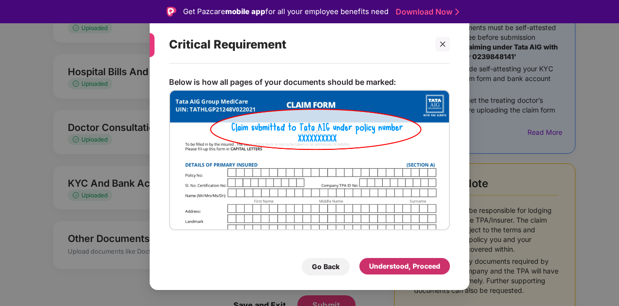
click at [410, 261] on div "Understood, Proceed" at bounding box center [404, 266] width 71 height 11
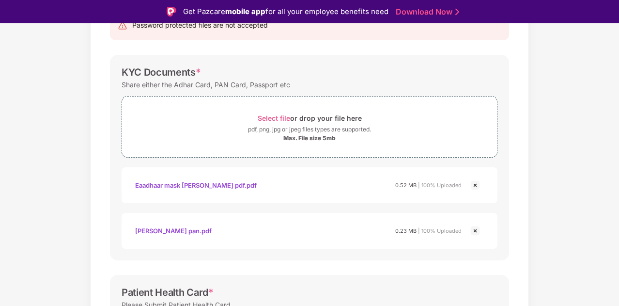
scroll to position [23, 0]
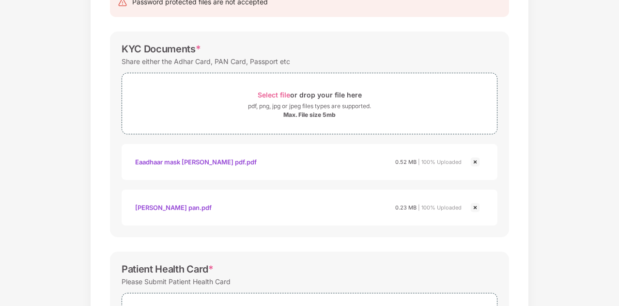
click at [598, 220] on div "Documents List > KYC and Bank Account Detail KYC and Bank Account Detail Passwo…" at bounding box center [309, 286] width 619 height 716
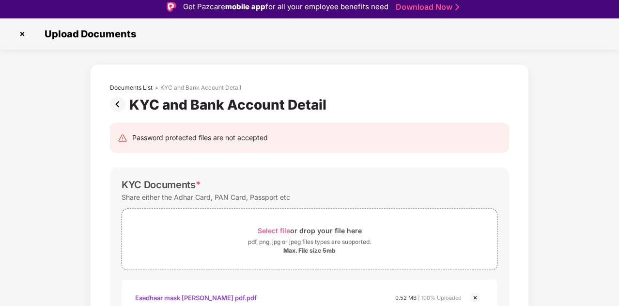
scroll to position [0, 0]
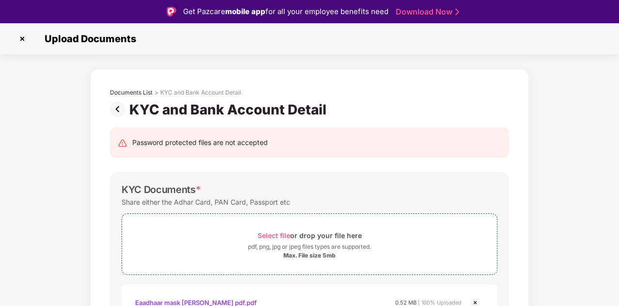
click at [23, 40] on img at bounding box center [23, 39] width 16 height 16
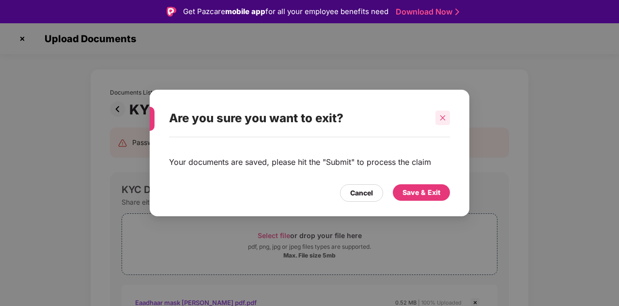
click at [441, 116] on icon "close" at bounding box center [442, 117] width 7 height 7
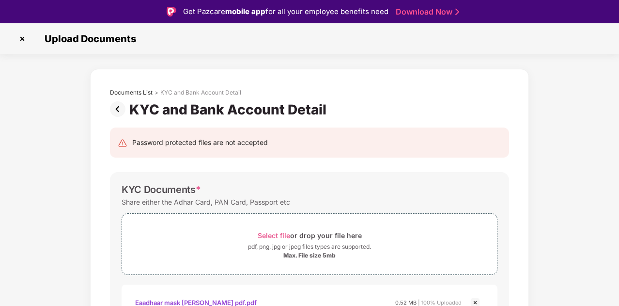
click at [118, 105] on img at bounding box center [119, 109] width 19 height 16
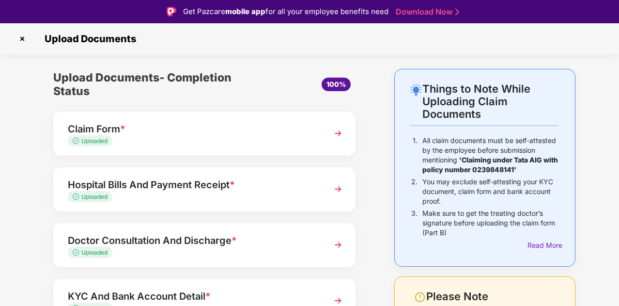
click at [609, 104] on div "Things to Note While Uploading Claim Documents 1. All claim documents must be s…" at bounding box center [309, 255] width 619 height 373
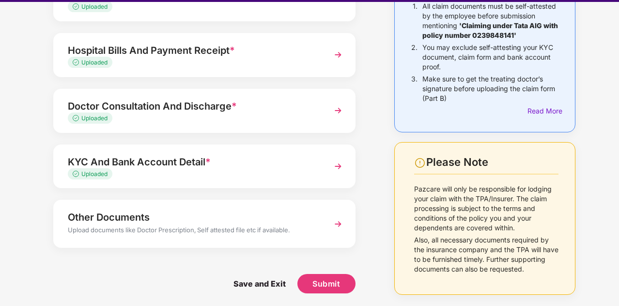
scroll to position [117, 0]
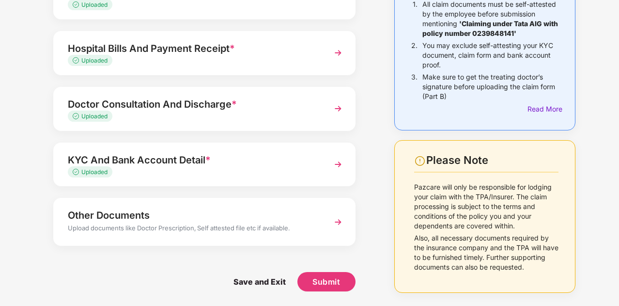
click at [386, 64] on div "Things to Note While Uploading Claim Documents 1. All claim documents must be s…" at bounding box center [485, 119] width 210 height 373
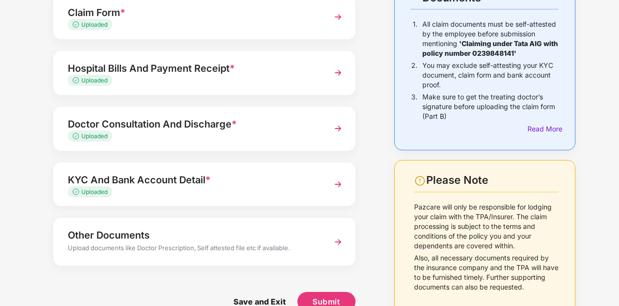
scroll to position [78, 0]
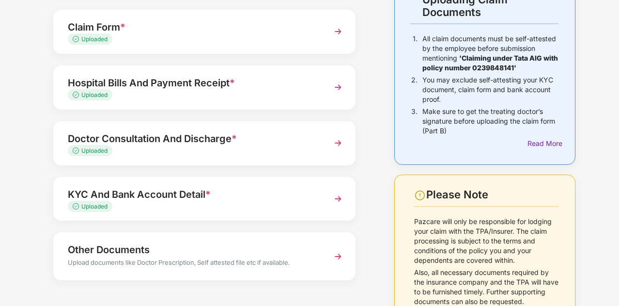
click at [338, 88] on img at bounding box center [337, 86] width 17 height 17
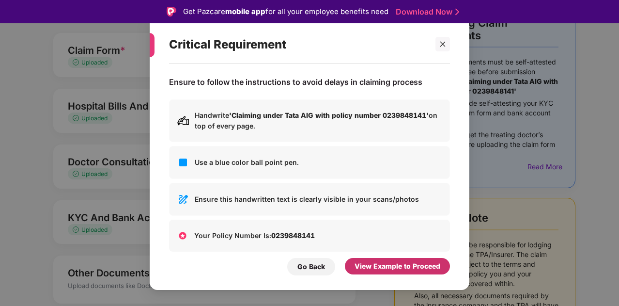
click at [364, 265] on div "View Example to Proceed" at bounding box center [398, 266] width 86 height 11
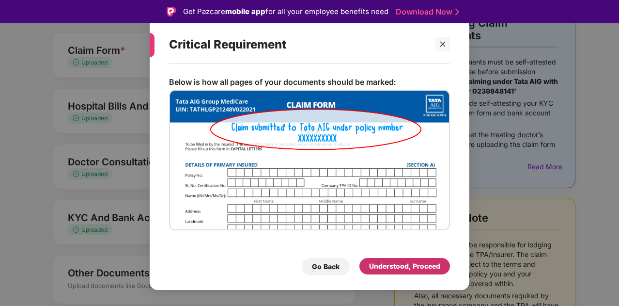
click at [379, 265] on div "Understood, Proceed" at bounding box center [404, 266] width 71 height 11
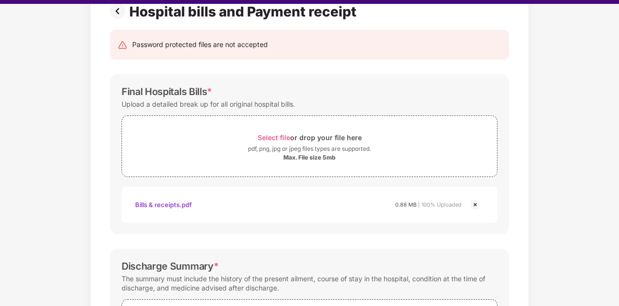
scroll to position [23, 0]
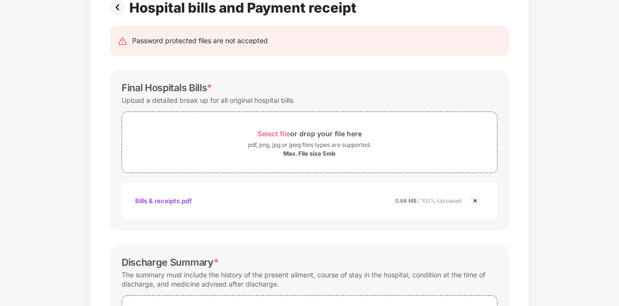
click at [553, 237] on div "Documents List > Hospital bills and Payment receipt Hospital bills and Payment …" at bounding box center [309, 307] width 619 height 680
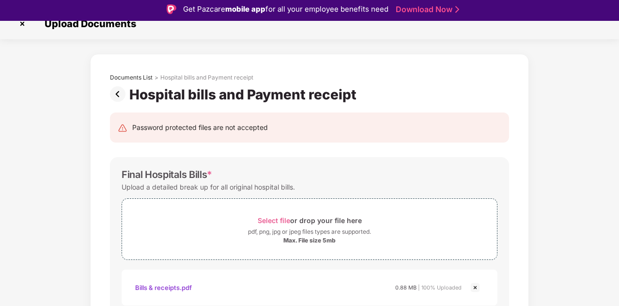
scroll to position [0, 0]
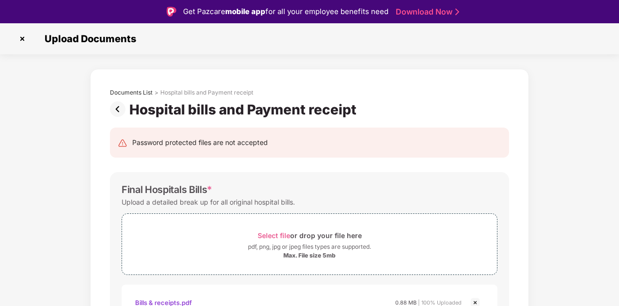
click at [20, 41] on img at bounding box center [23, 39] width 16 height 16
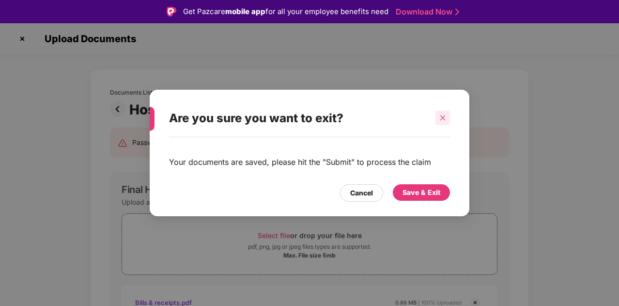
click at [448, 116] on div at bounding box center [443, 117] width 15 height 15
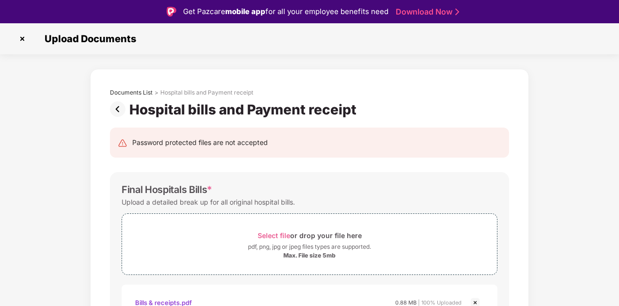
click at [118, 109] on img at bounding box center [119, 109] width 19 height 16
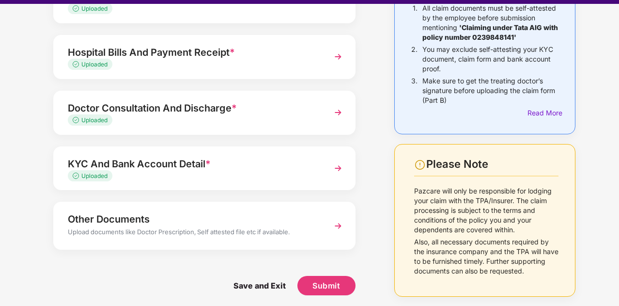
scroll to position [23, 0]
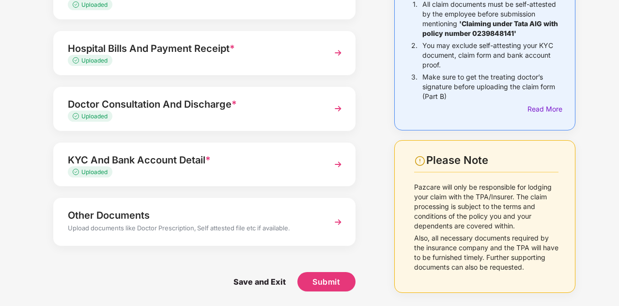
click at [337, 101] on img at bounding box center [337, 108] width 17 height 17
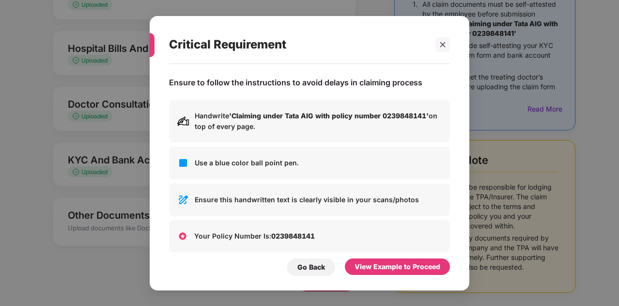
scroll to position [0, 0]
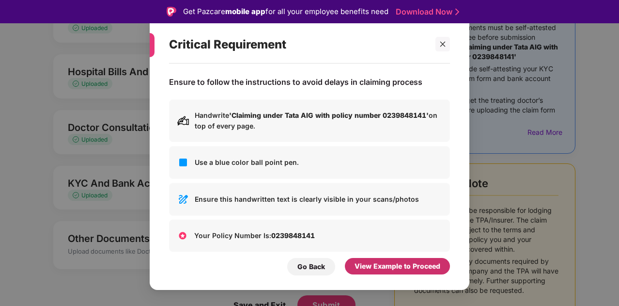
click at [370, 264] on div "View Example to Proceed" at bounding box center [398, 266] width 86 height 11
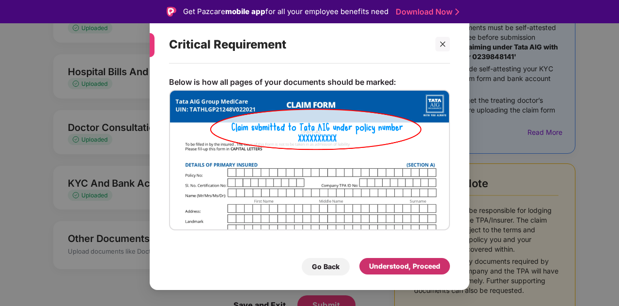
click at [370, 264] on div "Understood, Proceed" at bounding box center [404, 266] width 71 height 11
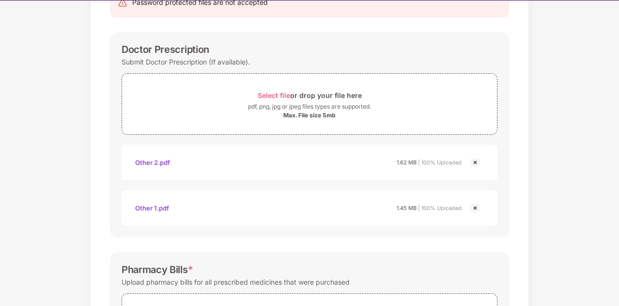
scroll to position [23, 0]
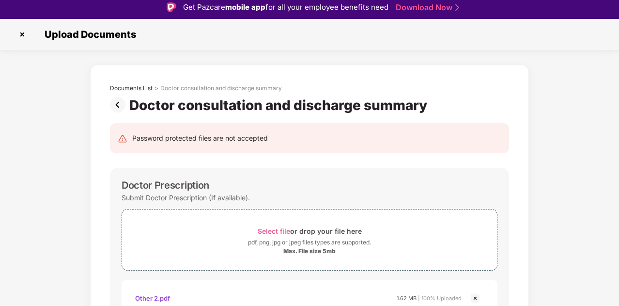
scroll to position [0, 0]
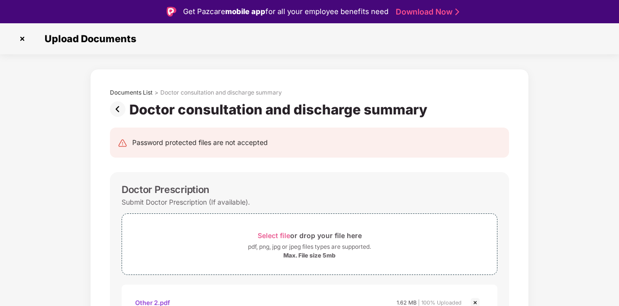
click at [119, 108] on img at bounding box center [119, 109] width 19 height 16
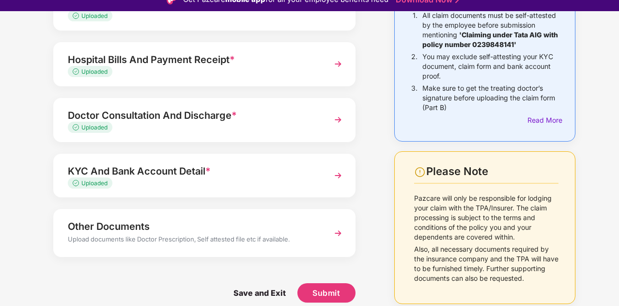
scroll to position [117, 0]
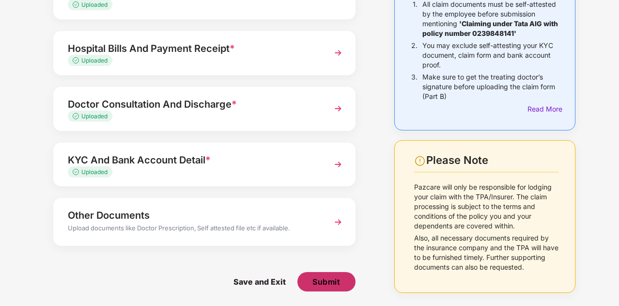
click at [318, 276] on span "Submit" at bounding box center [327, 281] width 28 height 11
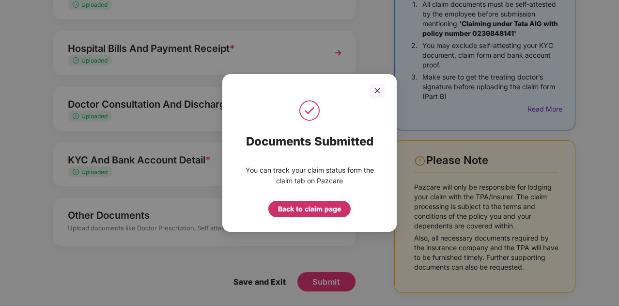
click at [301, 209] on div "Back to claim page" at bounding box center [309, 209] width 63 height 11
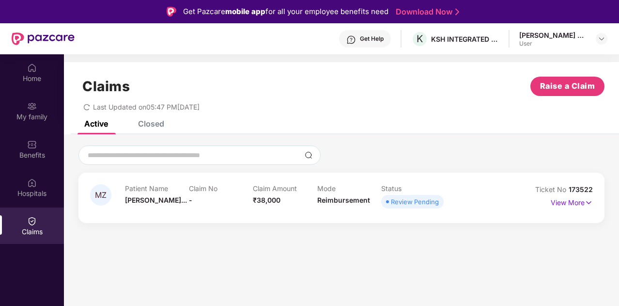
click at [153, 121] on div "Closed" at bounding box center [151, 124] width 26 height 10
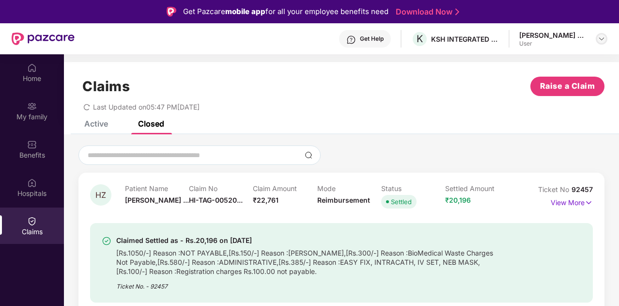
click at [602, 38] on img at bounding box center [602, 39] width 8 height 8
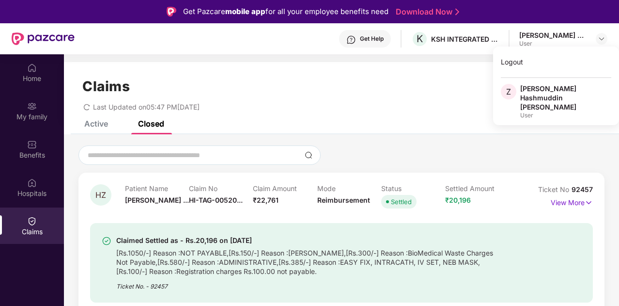
click at [94, 126] on div "Active" at bounding box center [96, 124] width 24 height 10
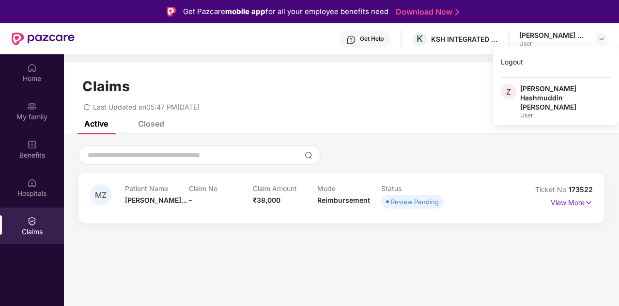
click at [422, 200] on div "Review Pending" at bounding box center [415, 202] width 48 height 10
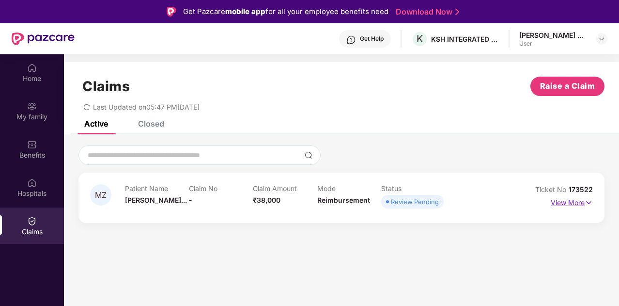
click at [573, 203] on p "View More" at bounding box center [572, 201] width 42 height 13
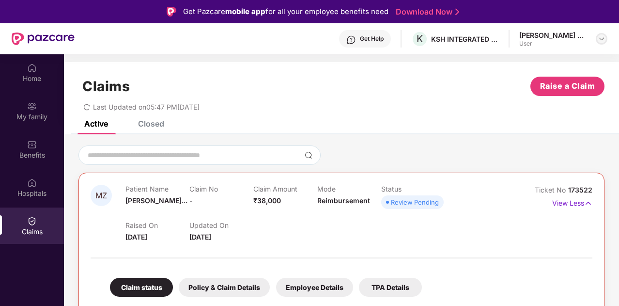
click at [604, 37] on img at bounding box center [602, 39] width 8 height 8
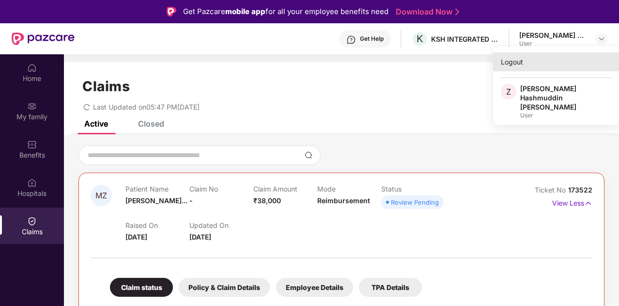
click at [508, 63] on div "Logout" at bounding box center [556, 61] width 126 height 19
